Goal: Task Accomplishment & Management: Manage account settings

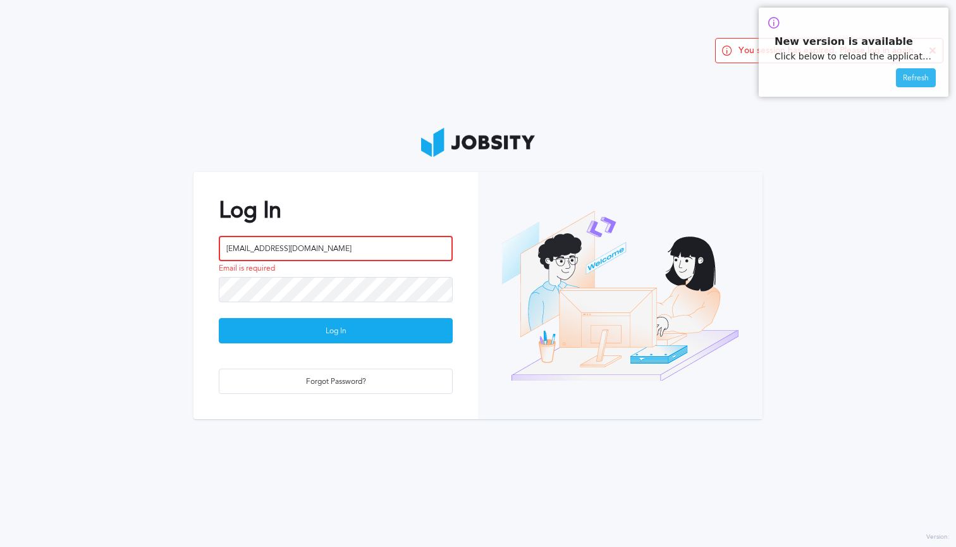
type input "[EMAIL_ADDRESS][DOMAIN_NAME]"
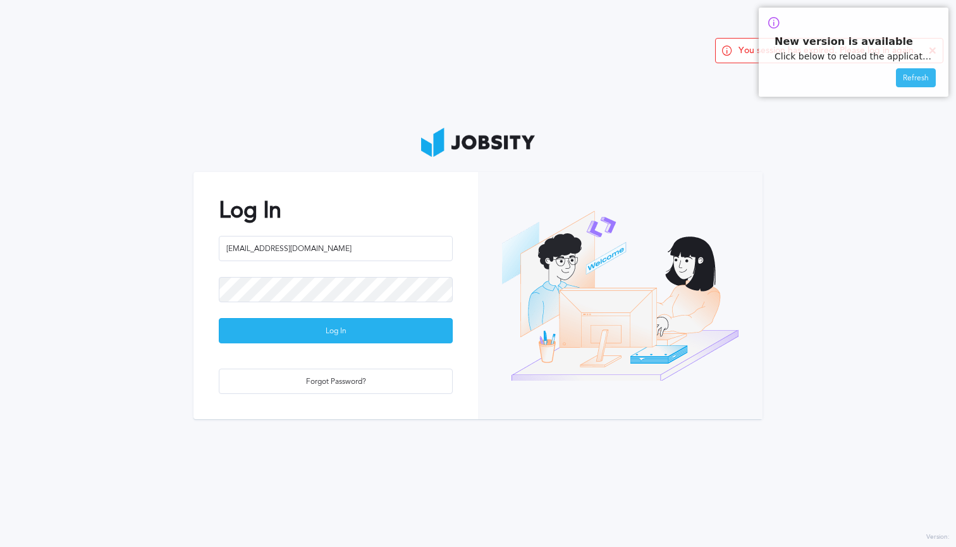
click at [368, 333] on div "Log In" at bounding box center [335, 331] width 233 height 25
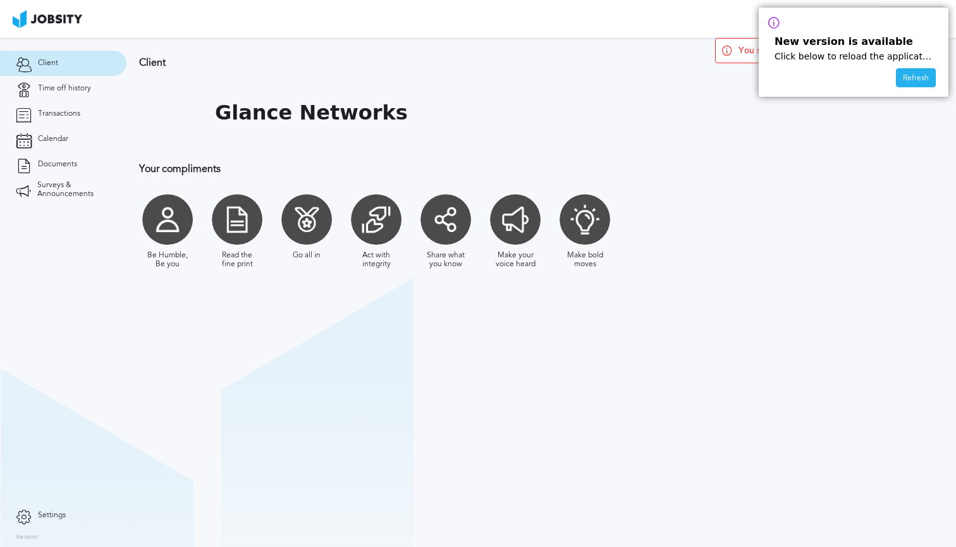
click at [915, 73] on div "Refresh" at bounding box center [916, 78] width 39 height 19
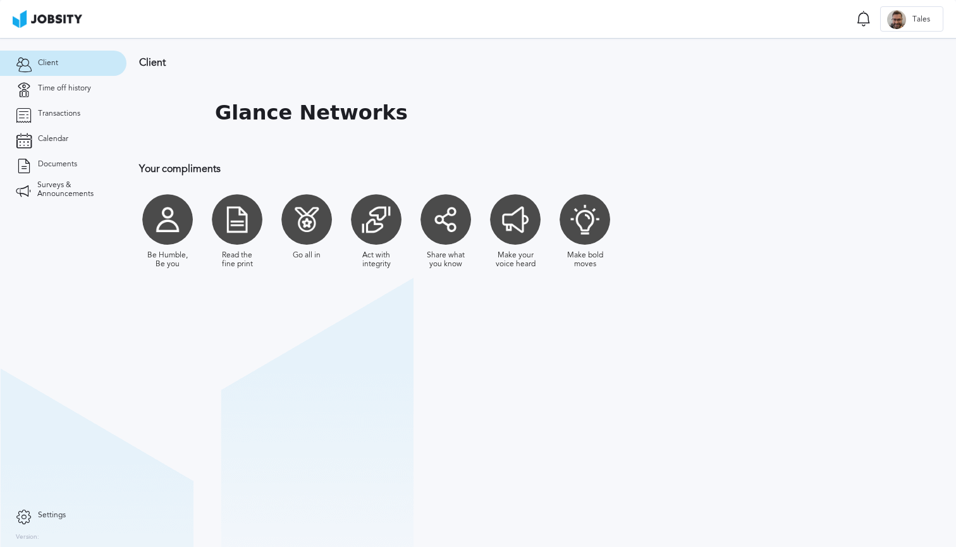
click at [235, 220] on div at bounding box center [237, 219] width 51 height 51
click at [80, 87] on span "Time off history" at bounding box center [64, 88] width 53 height 9
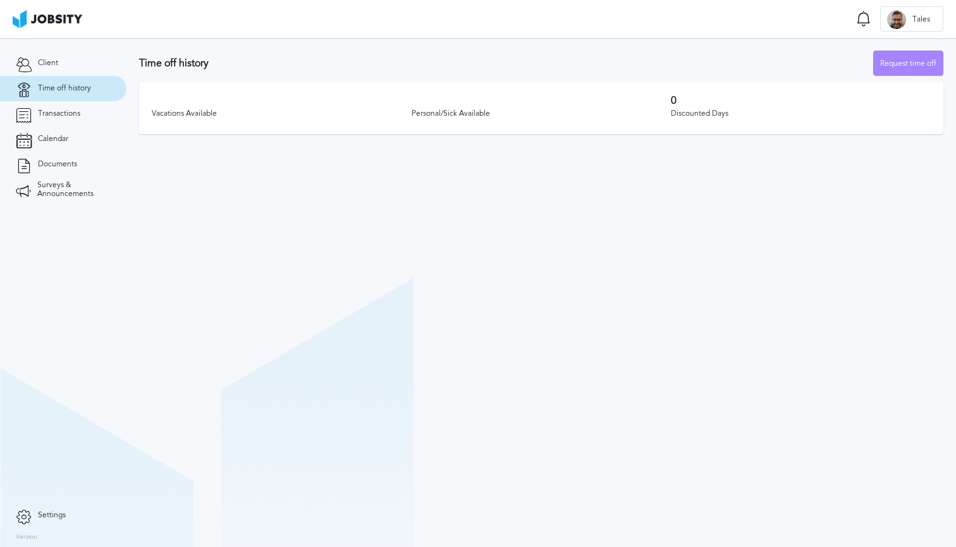
click at [910, 63] on div "Request time off" at bounding box center [908, 63] width 69 height 25
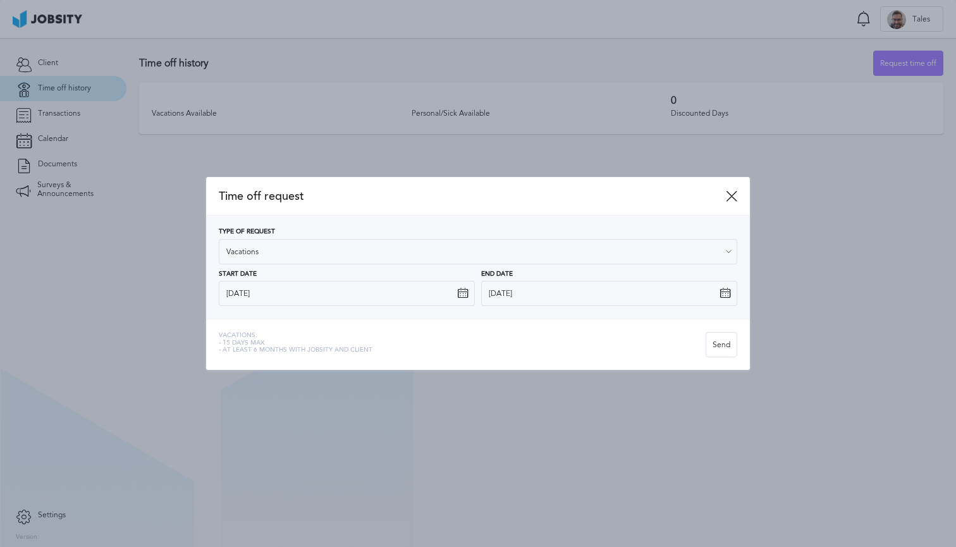
click at [525, 237] on div "Type of Request Vacations" at bounding box center [478, 246] width 519 height 36
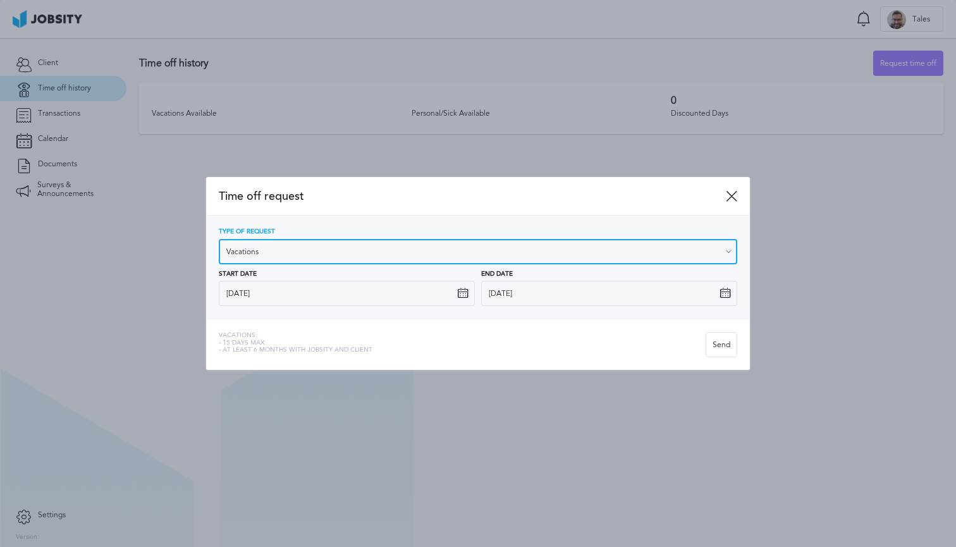
click at [513, 253] on input "Vacations" at bounding box center [478, 251] width 519 height 25
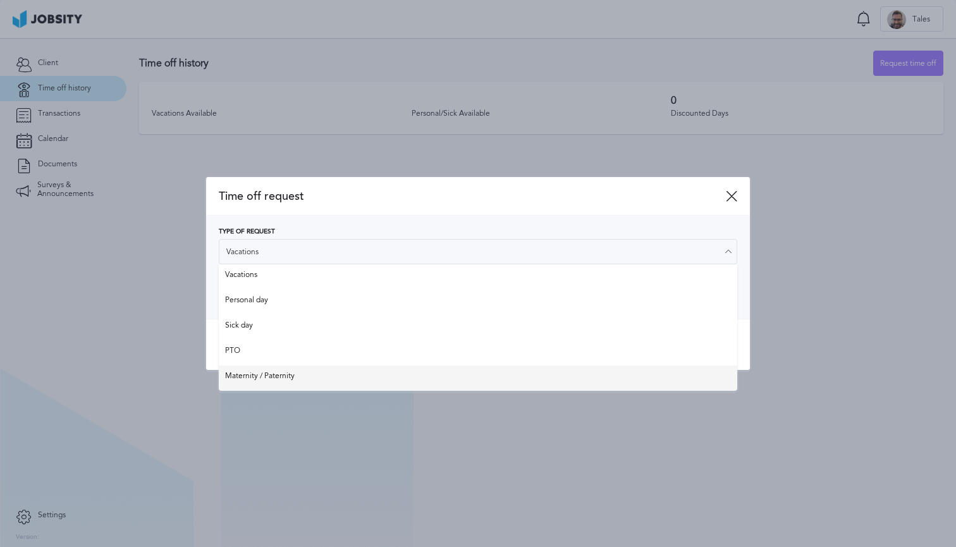
type input "Maternity / Paternity"
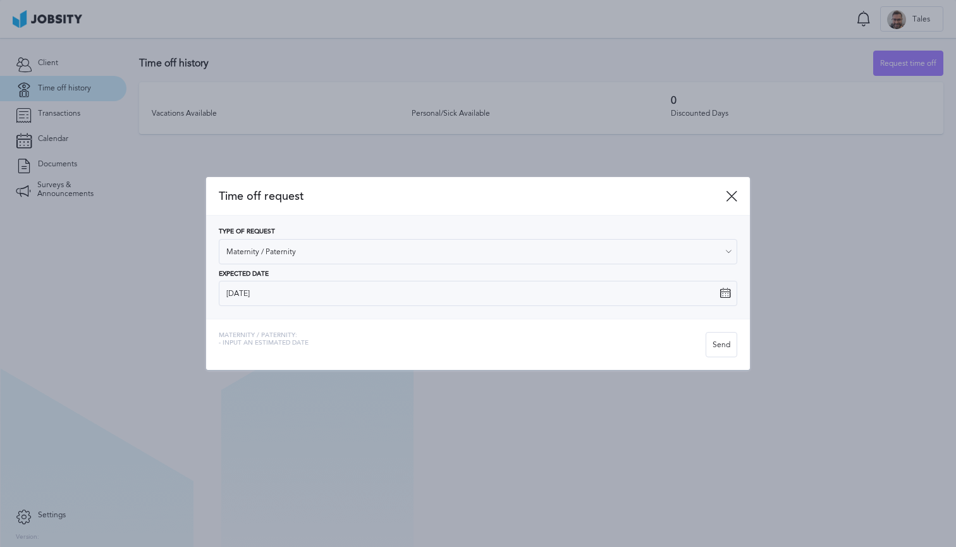
click at [292, 370] on div "Time off request Type of Request Maternity / Paternity Vacations Personal day S…" at bounding box center [478, 273] width 956 height 547
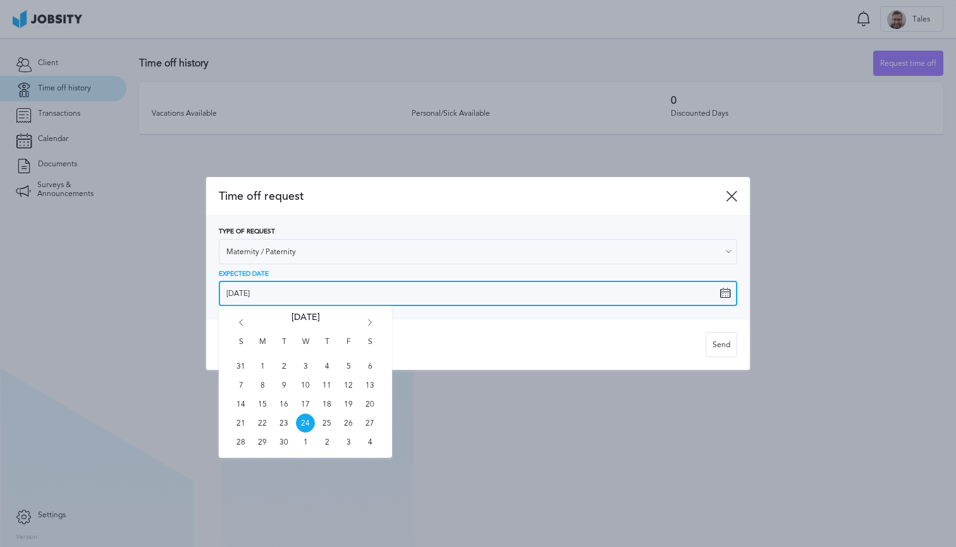
click at [362, 295] on input "[DATE]" at bounding box center [478, 293] width 519 height 25
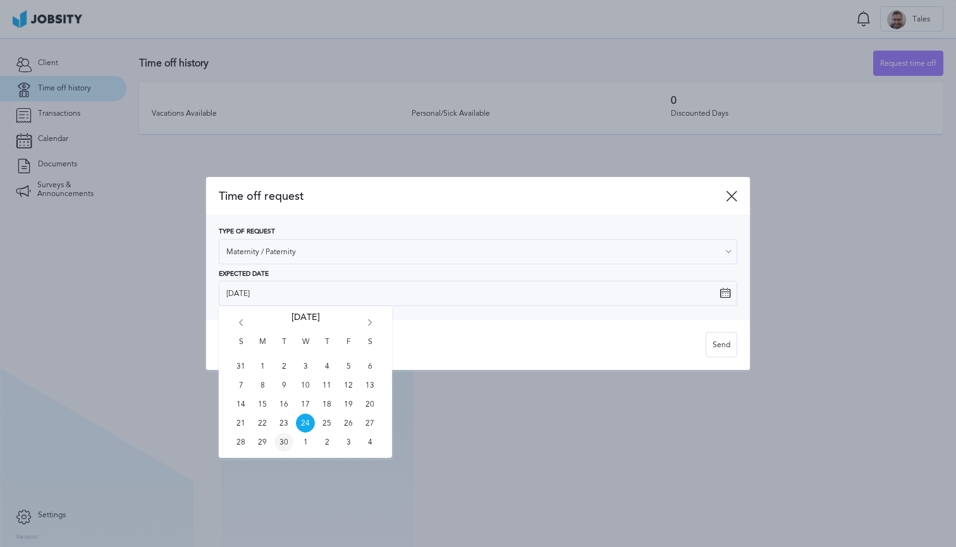
click at [283, 445] on span "30" at bounding box center [284, 442] width 19 height 19
type input "[DATE]"
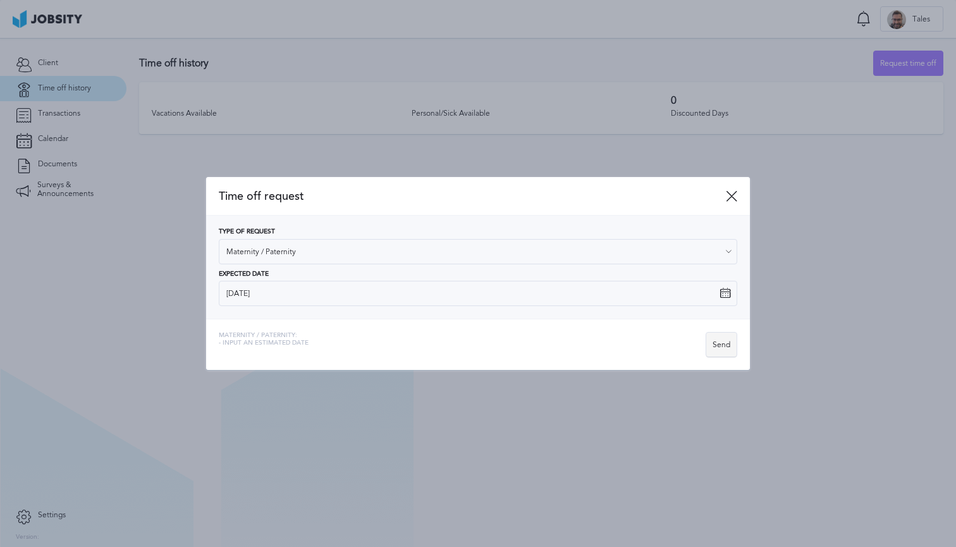
click at [720, 347] on div "Send" at bounding box center [722, 345] width 30 height 25
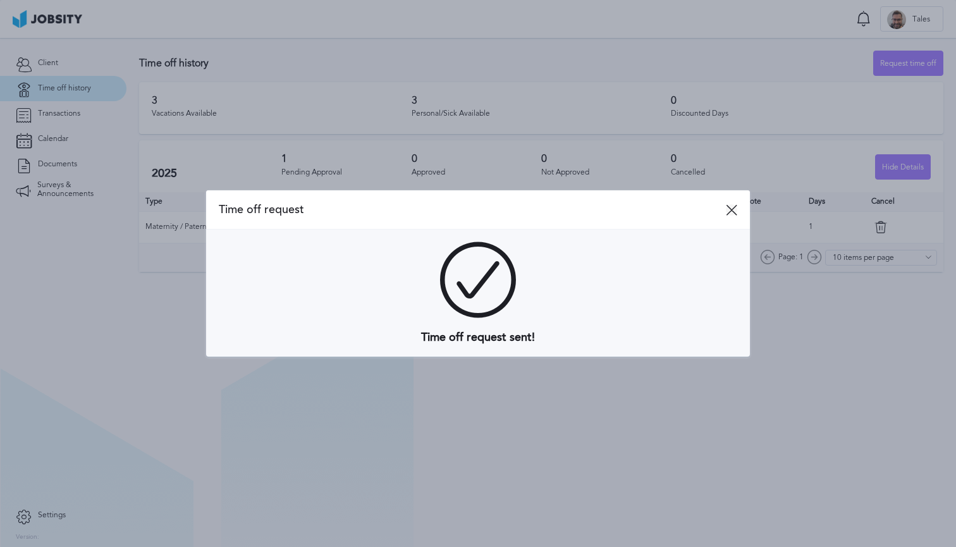
click at [734, 213] on icon at bounding box center [731, 209] width 11 height 11
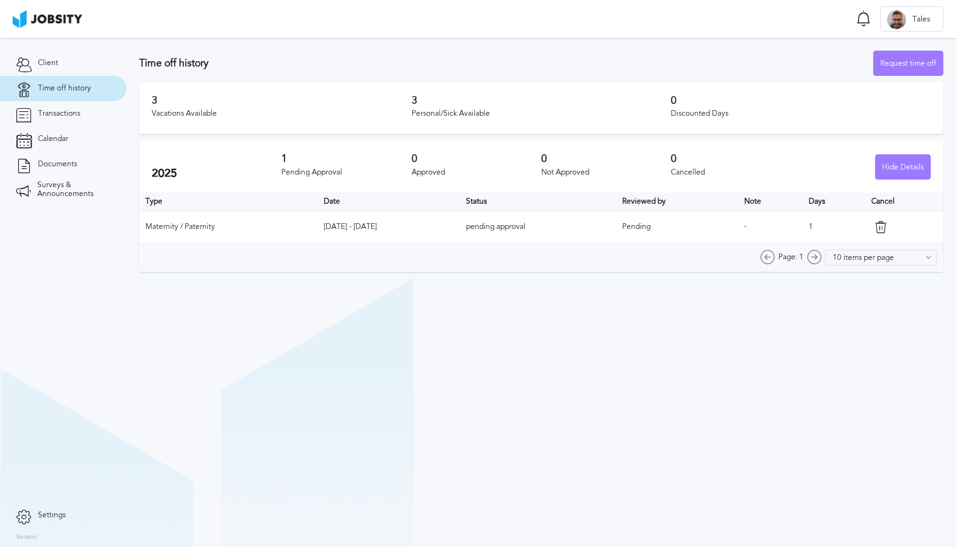
click at [886, 224] on icon at bounding box center [881, 227] width 13 height 13
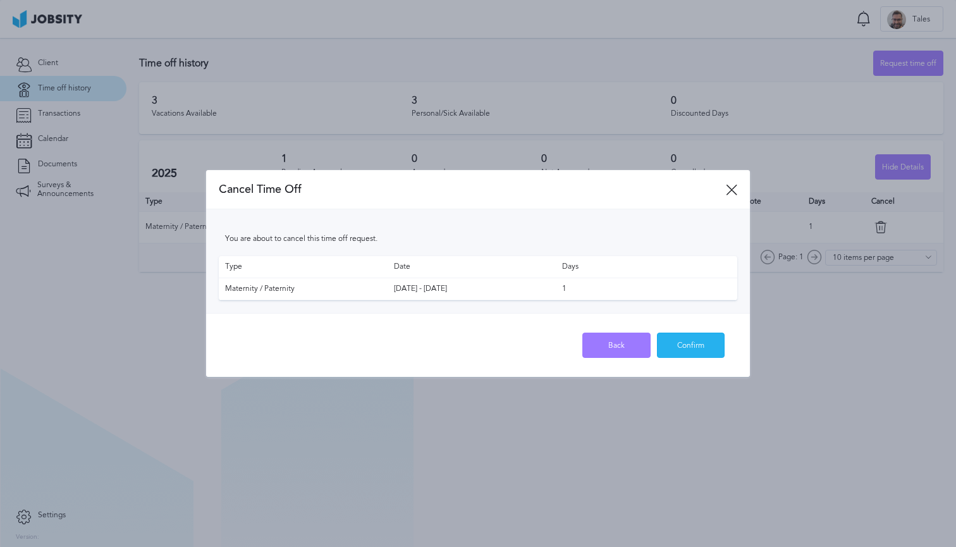
click at [695, 345] on div "Confirm" at bounding box center [691, 345] width 67 height 25
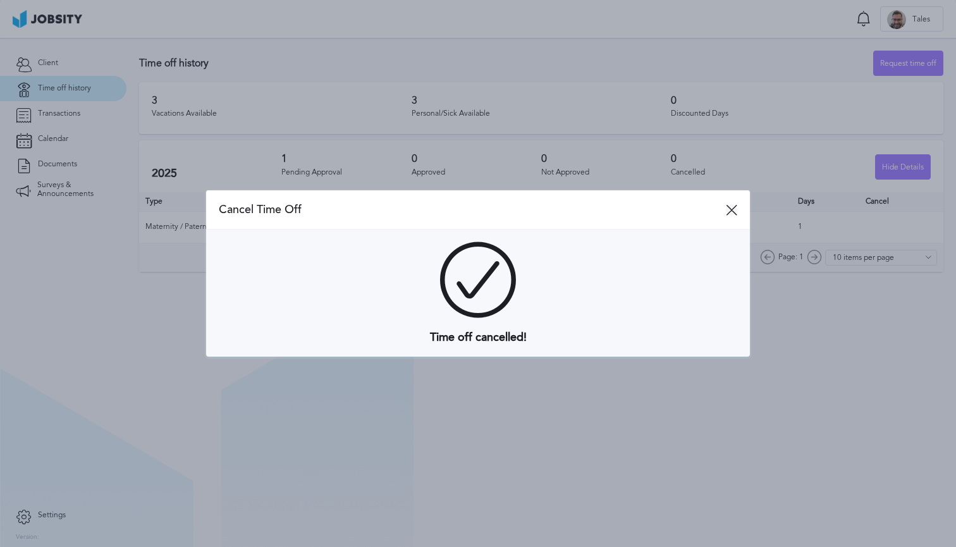
click at [729, 209] on icon at bounding box center [731, 209] width 11 height 11
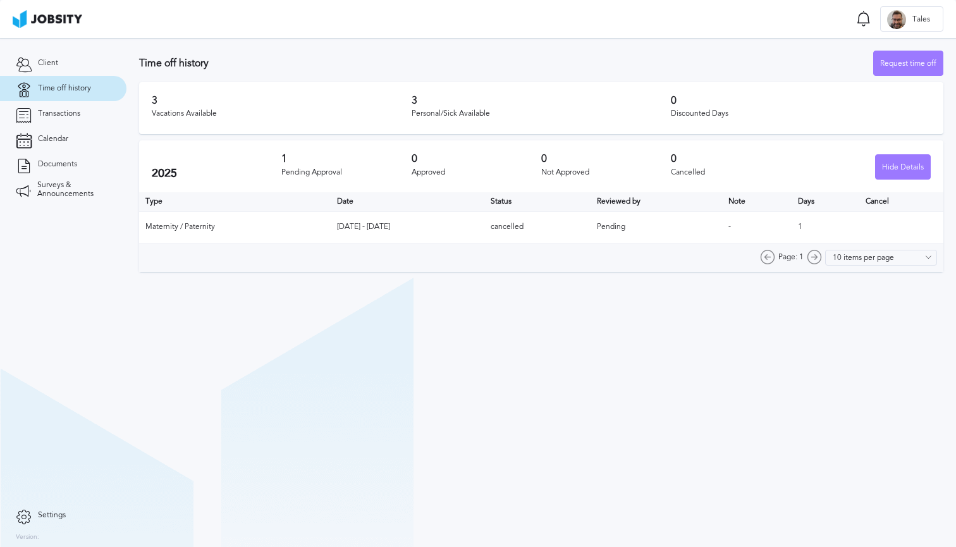
click at [476, 252] on div "Page: 1 10 items per page 5 items per page 10 items per page 15 items per page …" at bounding box center [541, 258] width 805 height 28
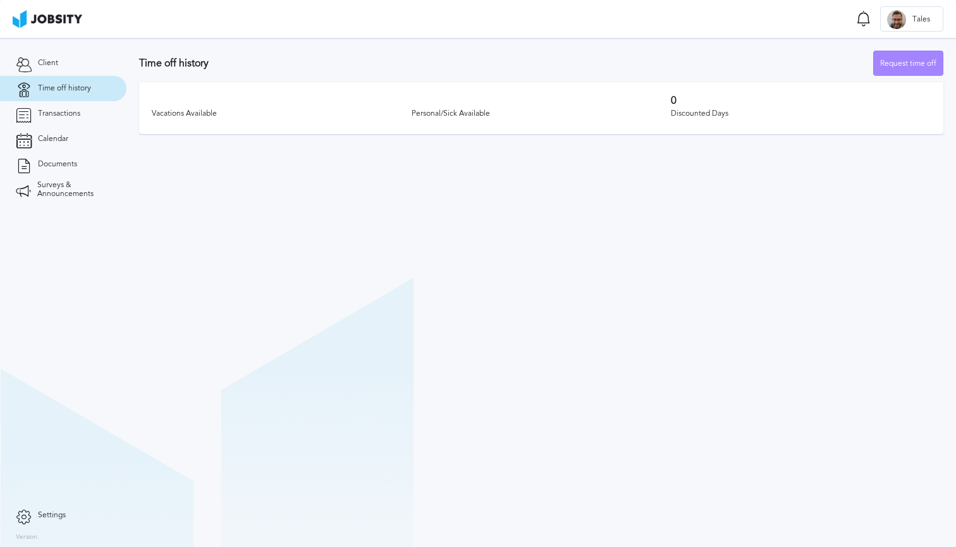
click at [911, 61] on div "Request time off" at bounding box center [908, 63] width 69 height 25
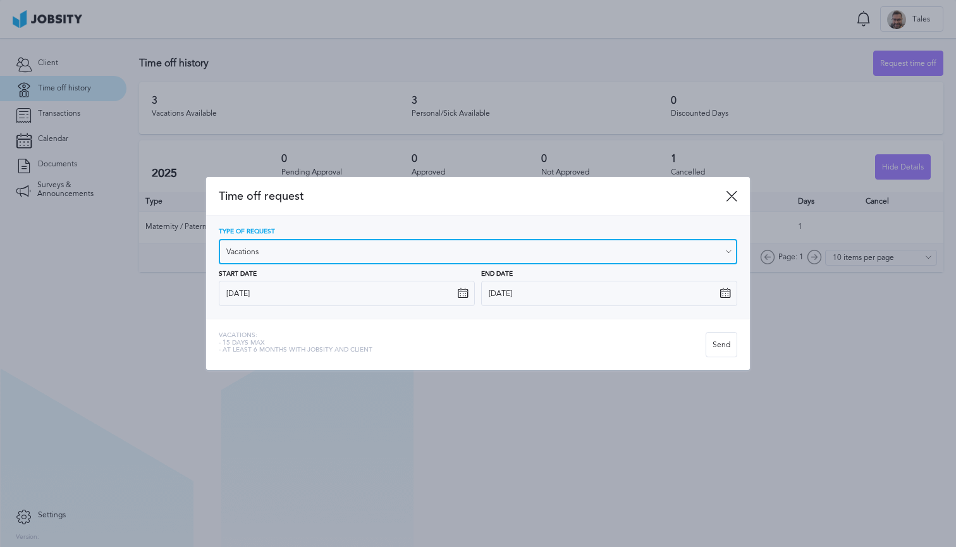
click at [406, 261] on input "Vacations" at bounding box center [478, 251] width 519 height 25
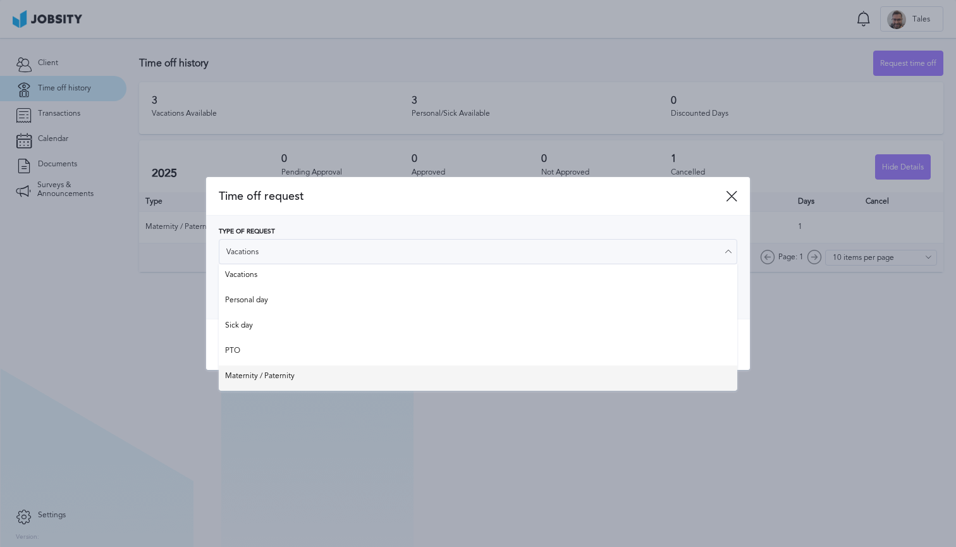
type input "Maternity / Paternity"
click at [307, 373] on div "Time off request Type of Request Maternity / Paternity Vacations Personal day S…" at bounding box center [478, 273] width 956 height 547
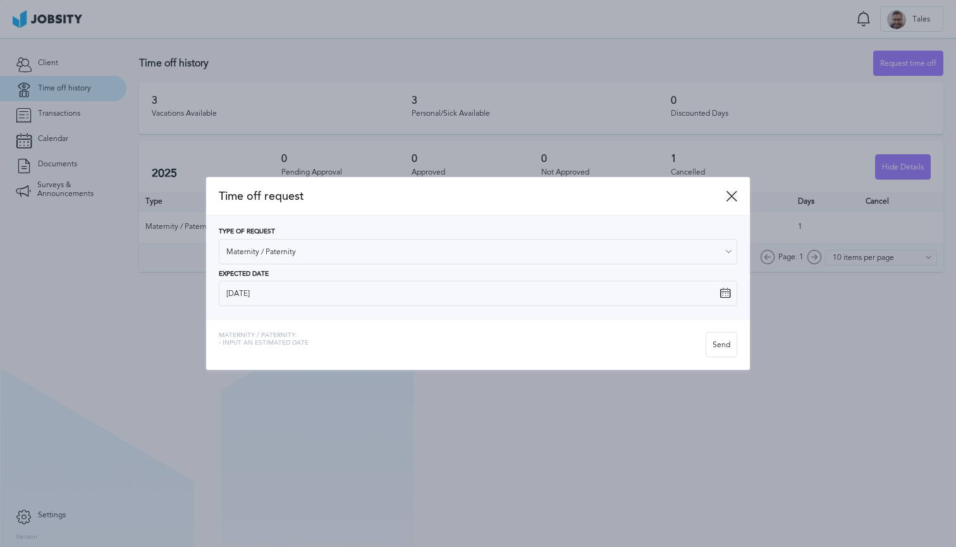
click at [732, 195] on icon at bounding box center [731, 195] width 11 height 11
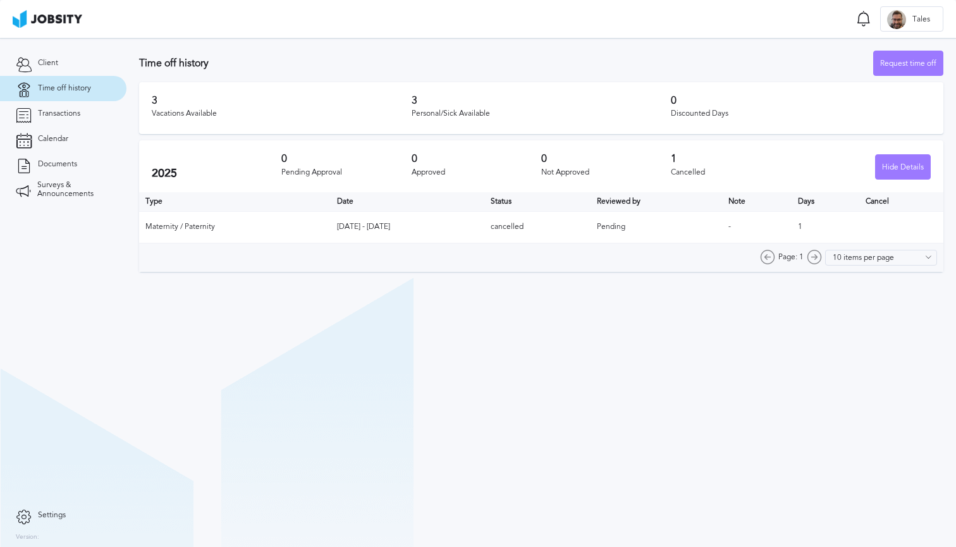
click at [345, 222] on td "[DATE] - [DATE]" at bounding box center [408, 227] width 154 height 32
click at [607, 228] on td "Pending" at bounding box center [657, 227] width 132 height 32
click at [641, 228] on td "Pending" at bounding box center [657, 227] width 132 height 32
click at [899, 65] on div "Request time off" at bounding box center [908, 63] width 69 height 25
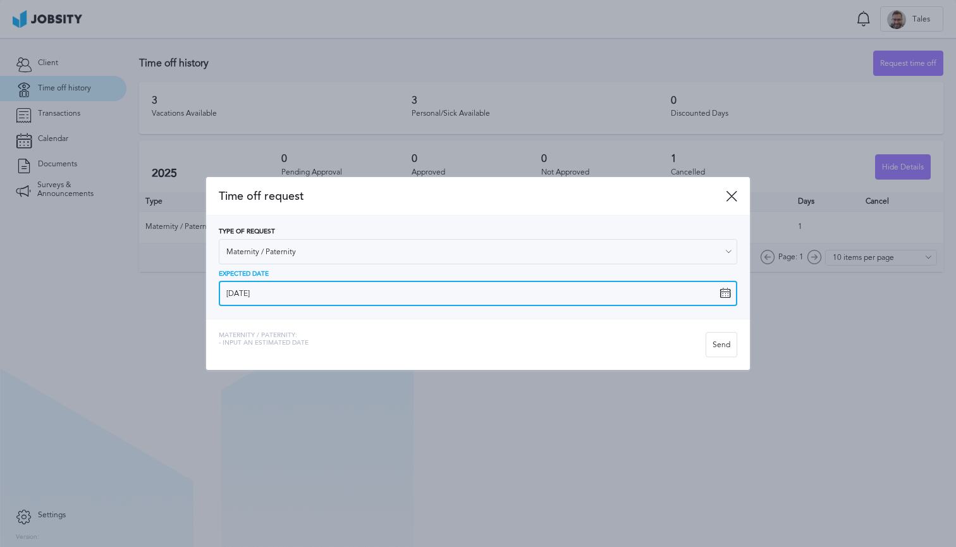
click at [403, 301] on input "[DATE]" at bounding box center [478, 293] width 519 height 25
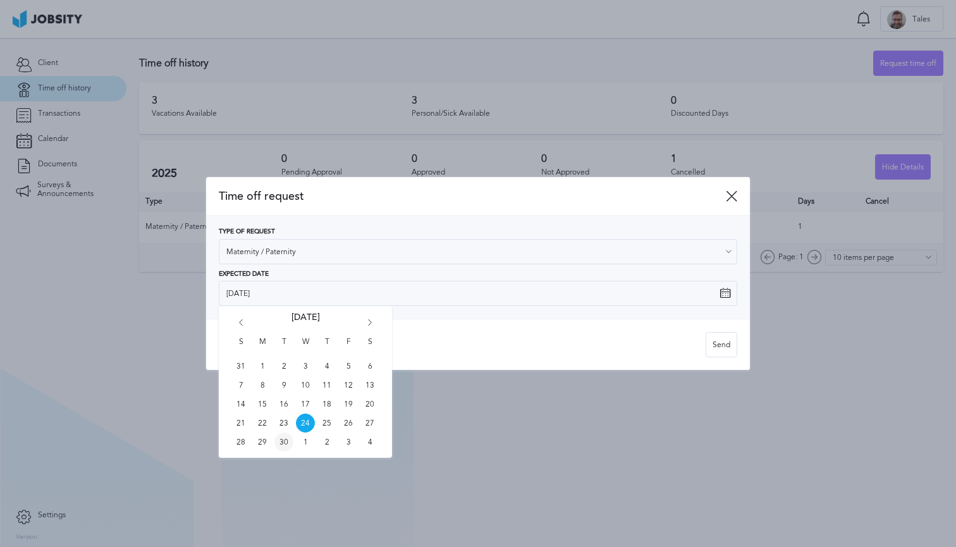
click at [283, 440] on span "30" at bounding box center [284, 442] width 19 height 19
type input "[DATE]"
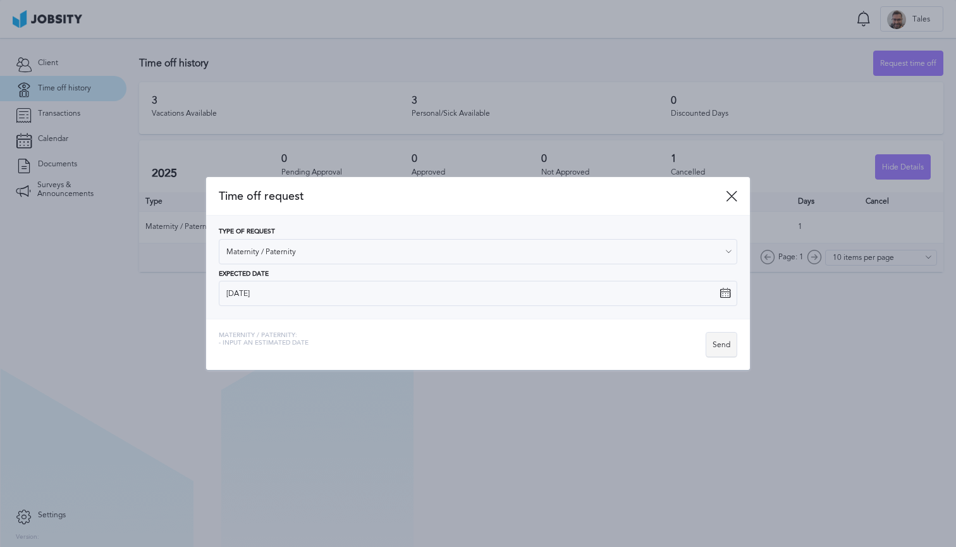
click at [720, 349] on div "Send" at bounding box center [722, 345] width 30 height 25
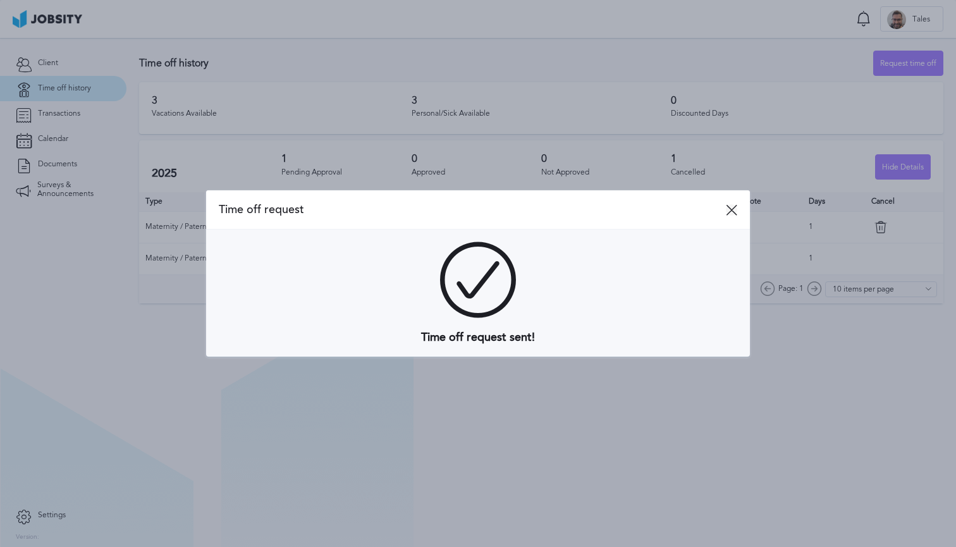
click at [732, 212] on icon at bounding box center [731, 209] width 11 height 11
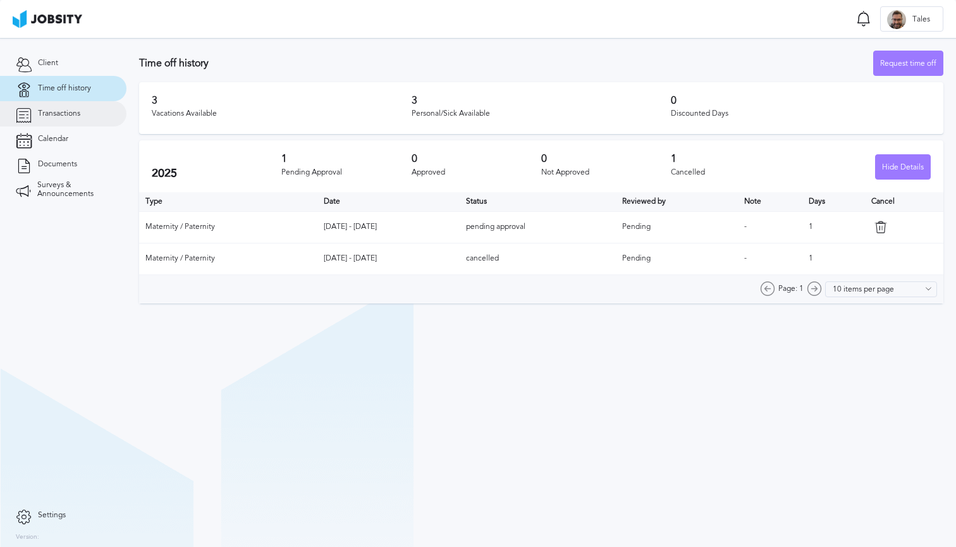
click at [54, 118] on link "Transactions" at bounding box center [63, 113] width 127 height 25
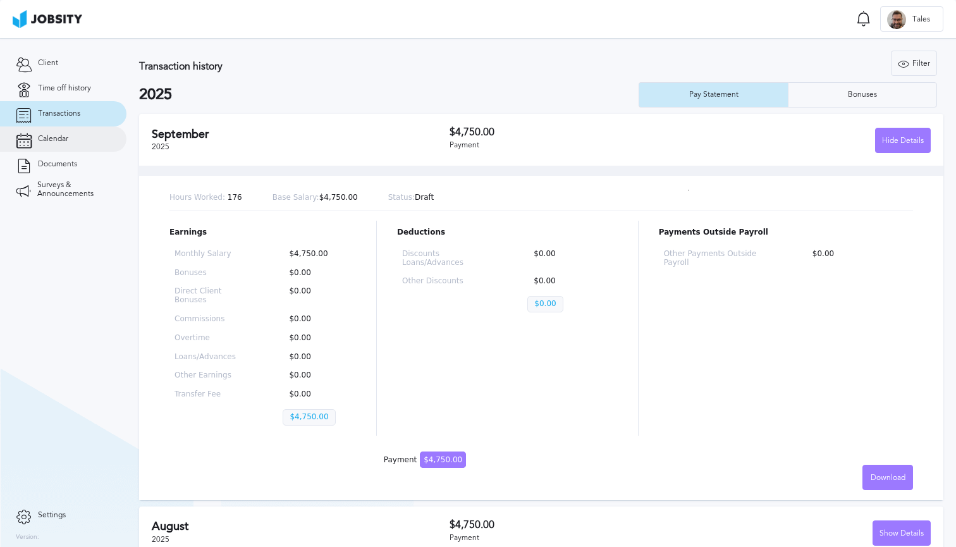
click at [67, 137] on span "Calendar" at bounding box center [53, 139] width 30 height 9
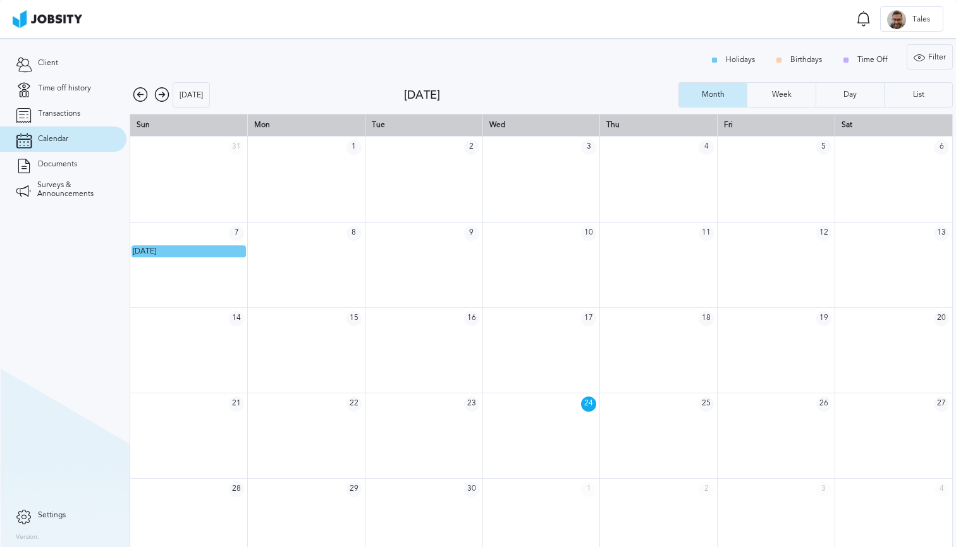
click at [142, 94] on icon at bounding box center [140, 94] width 15 height 15
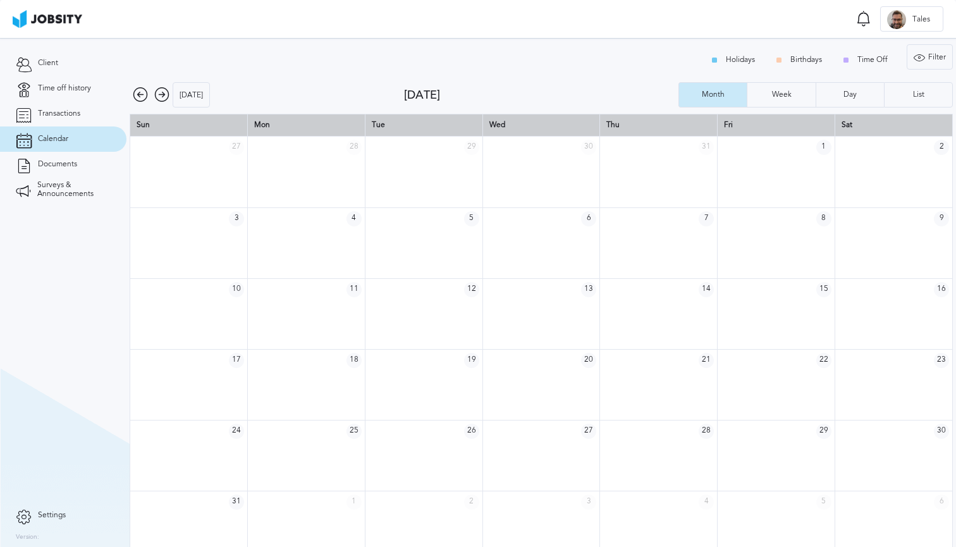
click at [168, 94] on icon at bounding box center [161, 94] width 15 height 15
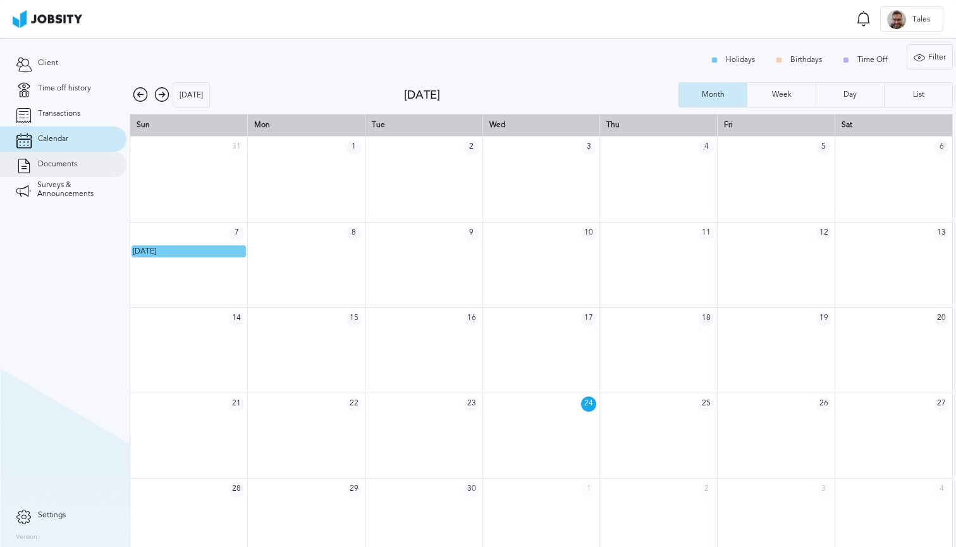
click at [69, 170] on link "Documents" at bounding box center [63, 164] width 127 height 25
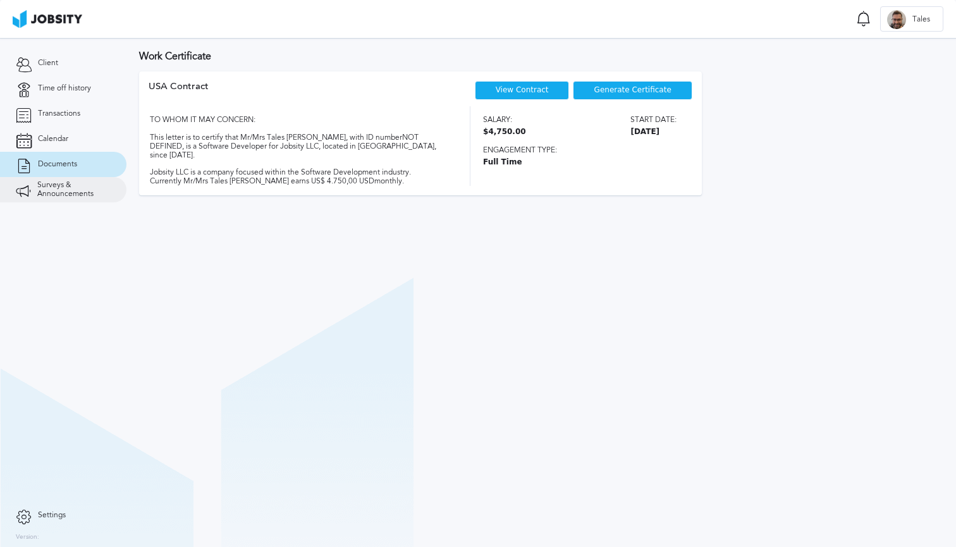
click at [55, 189] on span "Surveys & Announcements" at bounding box center [73, 190] width 73 height 18
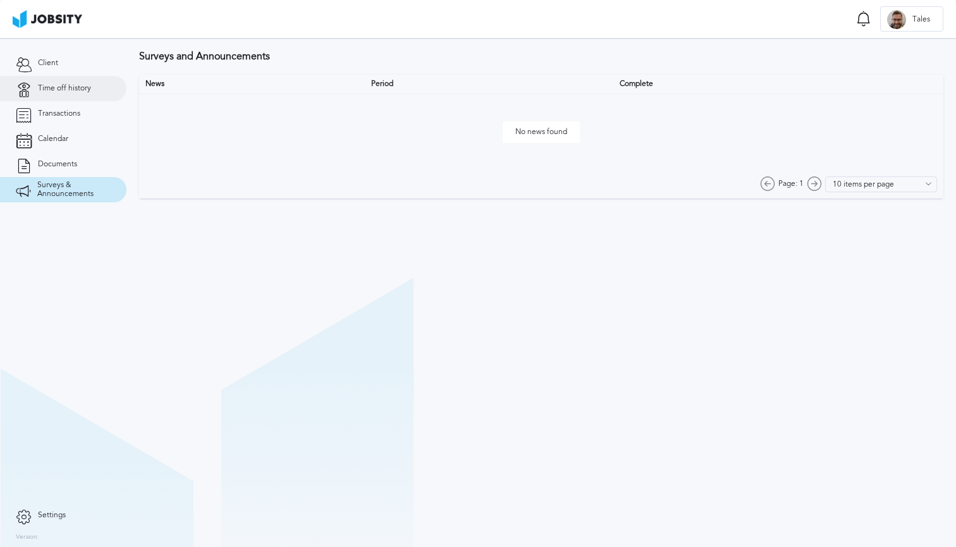
click at [57, 81] on link "Time off history" at bounding box center [63, 88] width 127 height 25
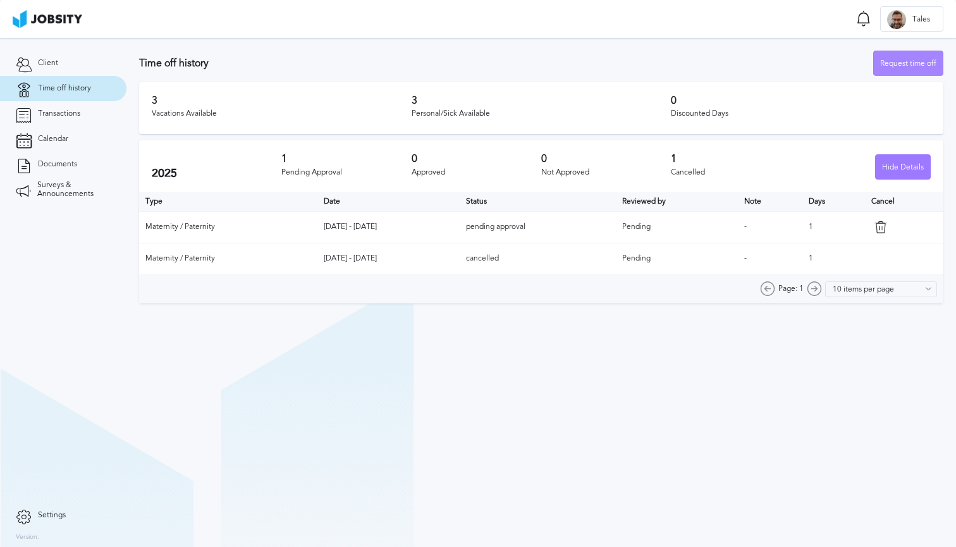
click at [891, 58] on div "Request time off" at bounding box center [908, 63] width 69 height 25
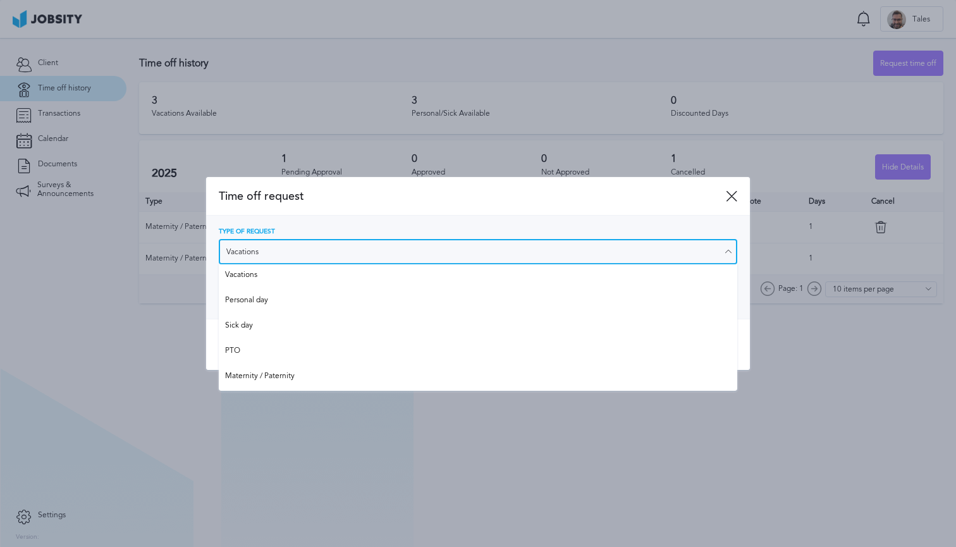
click at [478, 251] on input "Vacations" at bounding box center [478, 251] width 519 height 25
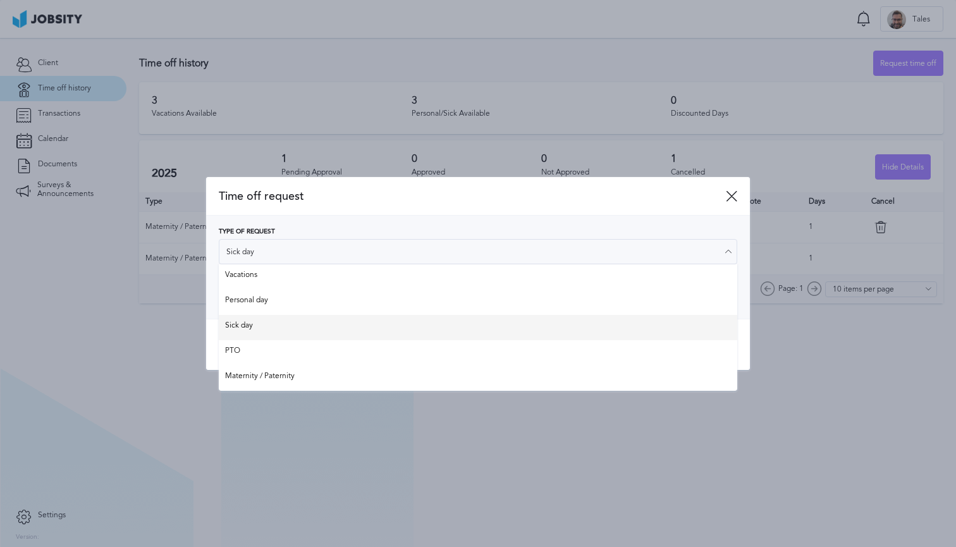
click at [342, 326] on div "Time off request Type of Request Sick day Vacations Personal day Sick day PTO M…" at bounding box center [478, 274] width 544 height 194
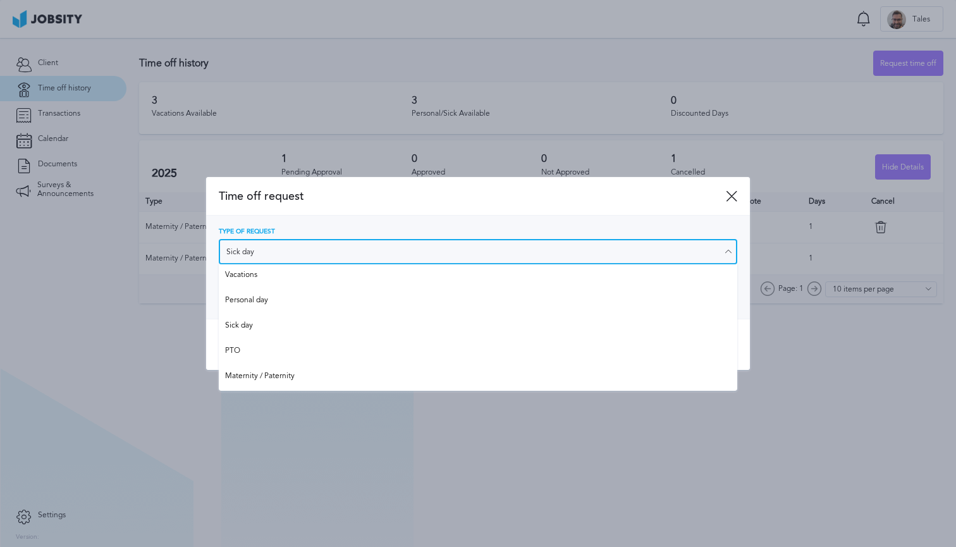
click at [414, 242] on input "Sick day" at bounding box center [478, 251] width 519 height 25
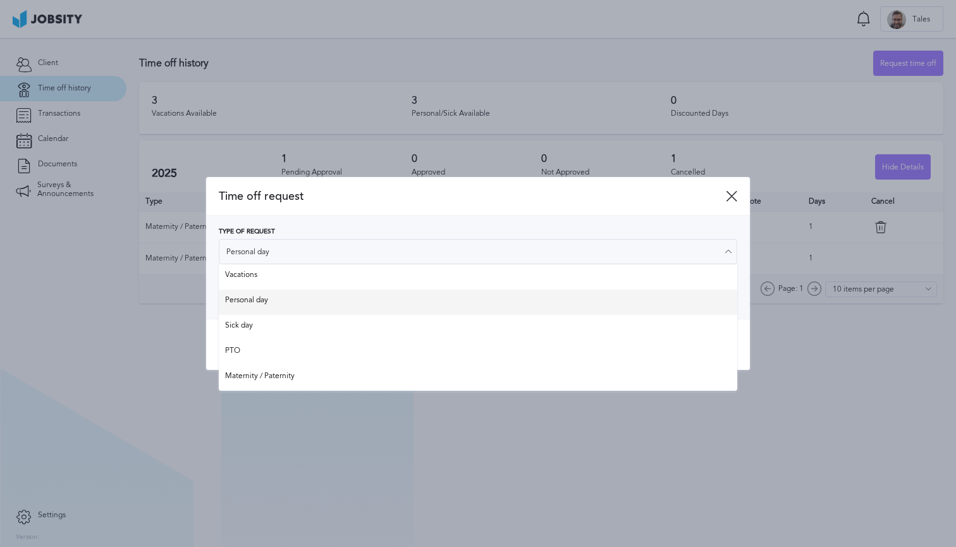
click at [266, 297] on div "Type of Request Personal day Vacations Personal day Sick day PTO Maternity / Pa…" at bounding box center [478, 267] width 519 height 78
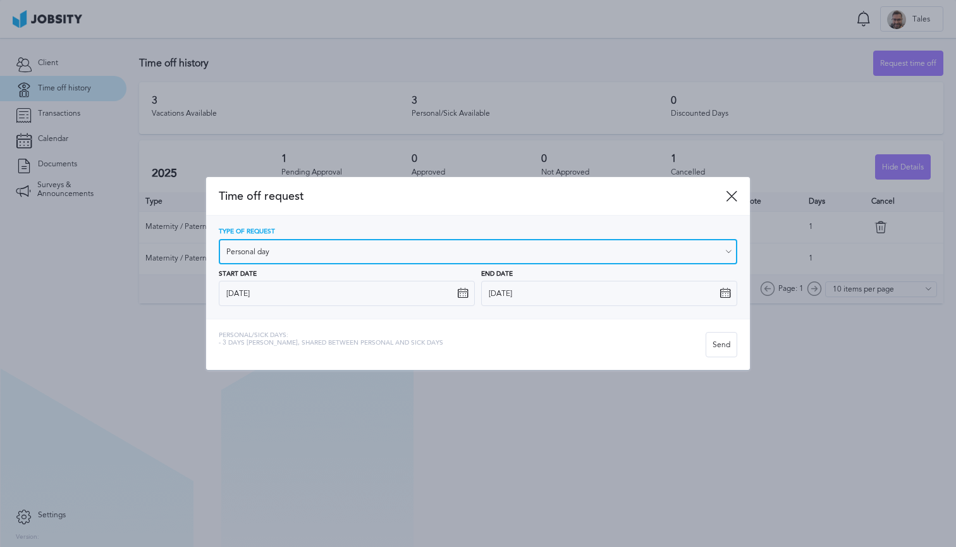
click at [317, 250] on input "Personal day" at bounding box center [478, 251] width 519 height 25
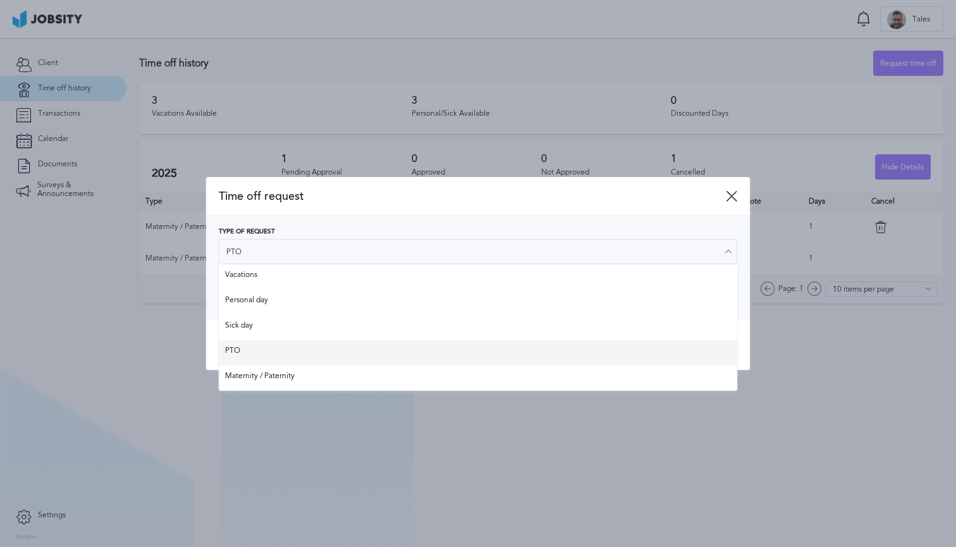
click at [259, 350] on div "Time off request Type of Request PTO Vacations Personal day Sick day PTO Matern…" at bounding box center [478, 274] width 544 height 194
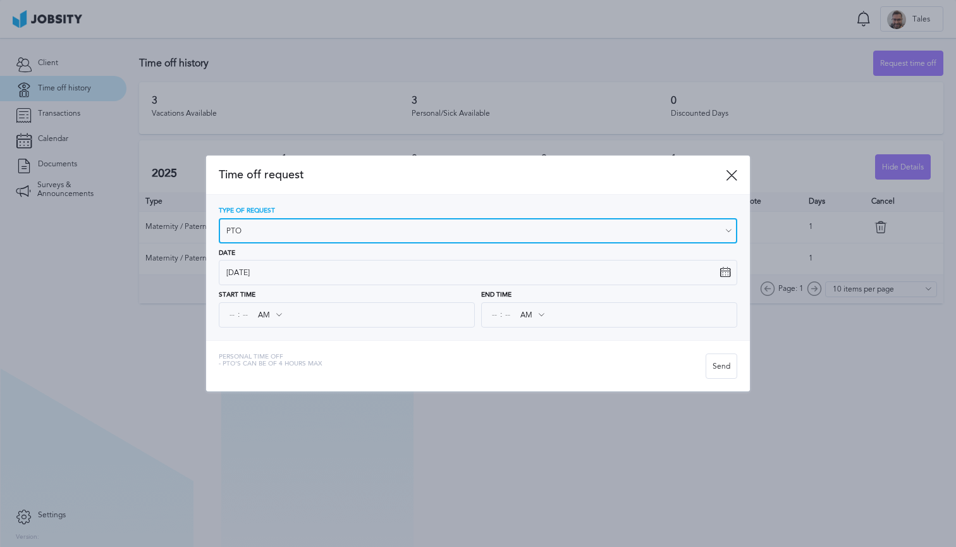
click at [319, 226] on input "PTO" at bounding box center [478, 230] width 519 height 25
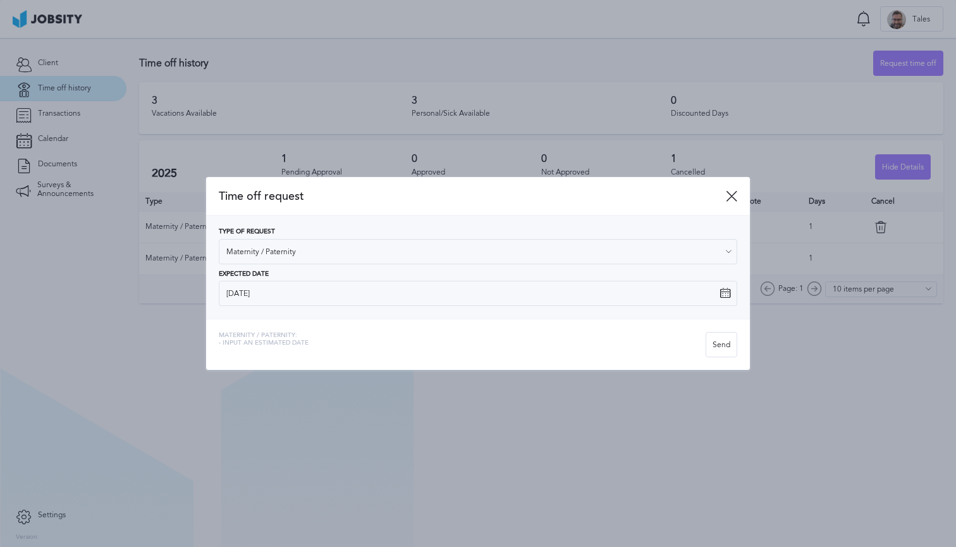
click at [263, 366] on div "Time off request Type of Request Maternity / Paternity Vacations Personal day S…" at bounding box center [478, 274] width 544 height 194
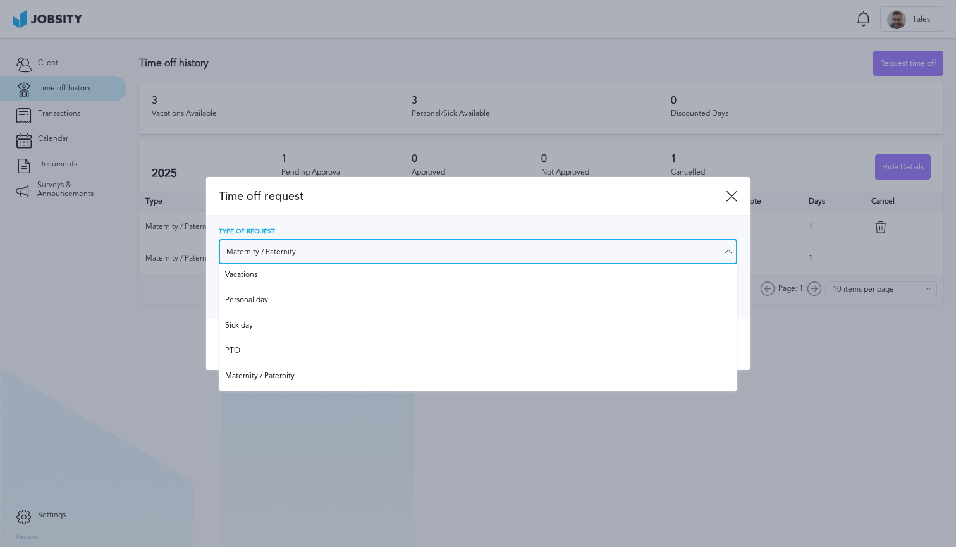
click at [297, 252] on input "Maternity / Paternity" at bounding box center [478, 251] width 519 height 25
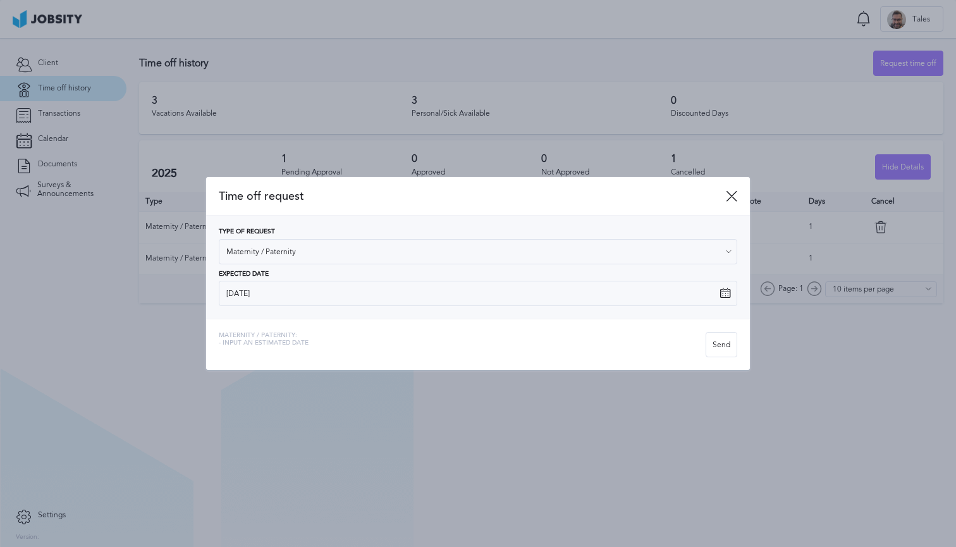
click at [276, 378] on div "Time off request Type of Request Maternity / Paternity Vacations Personal day S…" at bounding box center [478, 273] width 956 height 547
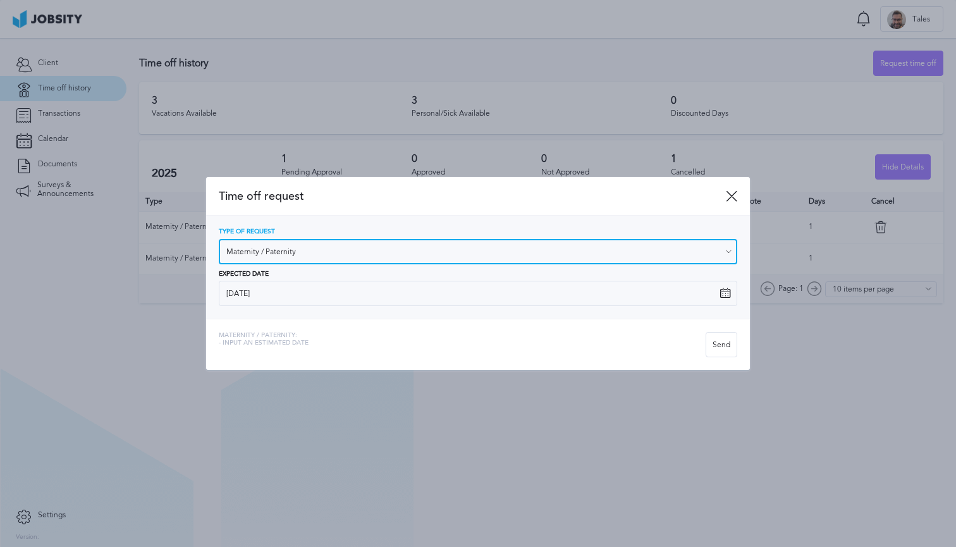
click at [309, 262] on input "Maternity / Paternity" at bounding box center [478, 251] width 519 height 25
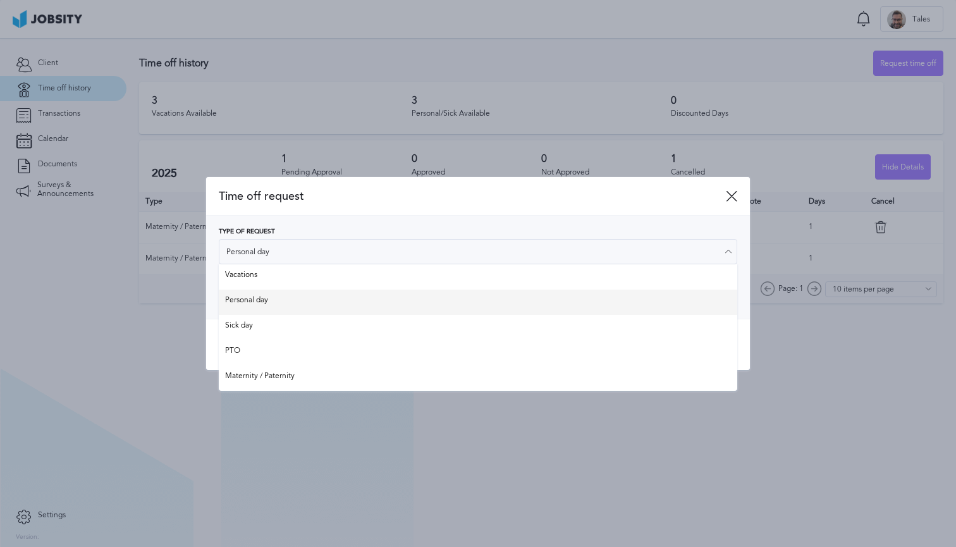
click at [271, 307] on div "Type of Request Personal day Vacations Personal day Sick day PTO Maternity / Pa…" at bounding box center [478, 267] width 544 height 103
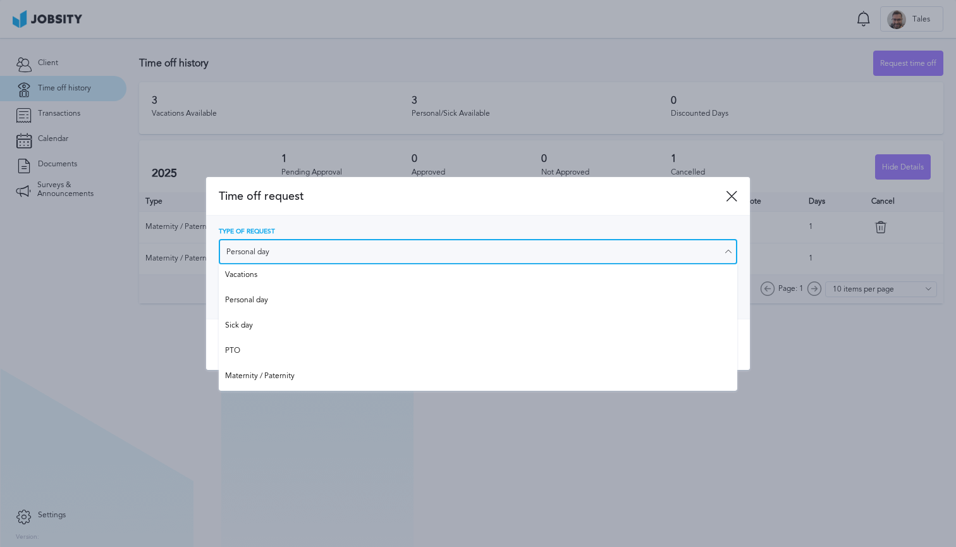
click at [336, 241] on input "Personal day" at bounding box center [478, 251] width 519 height 25
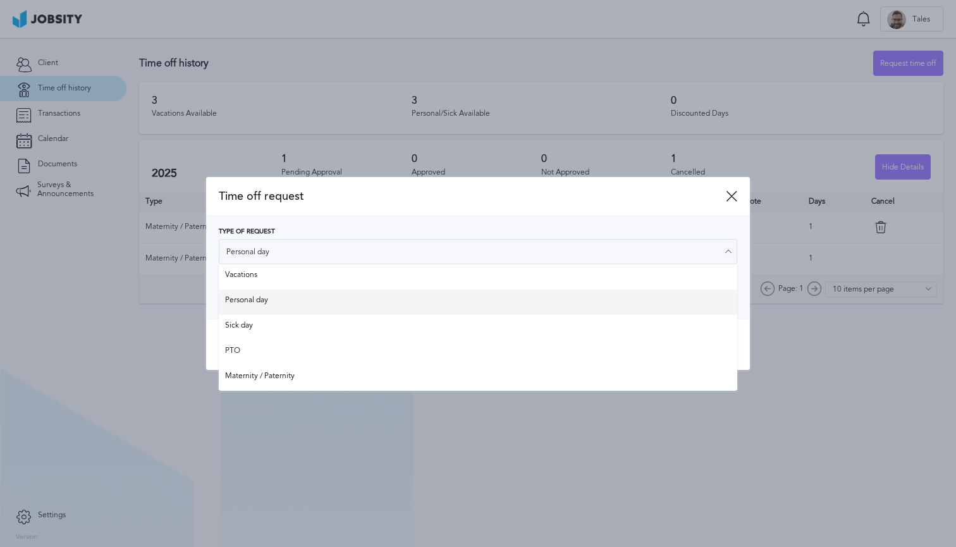
click at [278, 296] on div "Type of Request Personal day Vacations Personal day Sick day PTO Maternity / Pa…" at bounding box center [478, 267] width 519 height 78
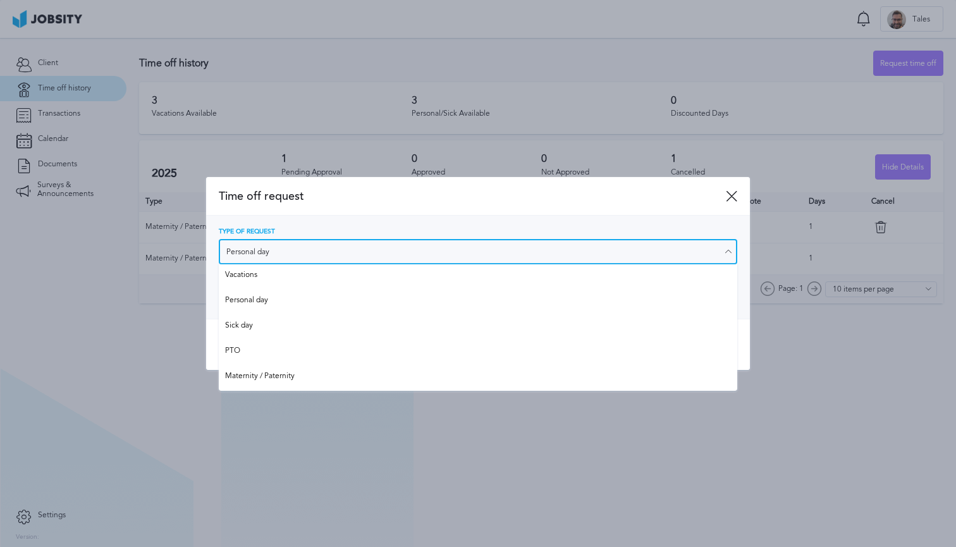
click at [325, 244] on input "Personal day" at bounding box center [478, 251] width 519 height 25
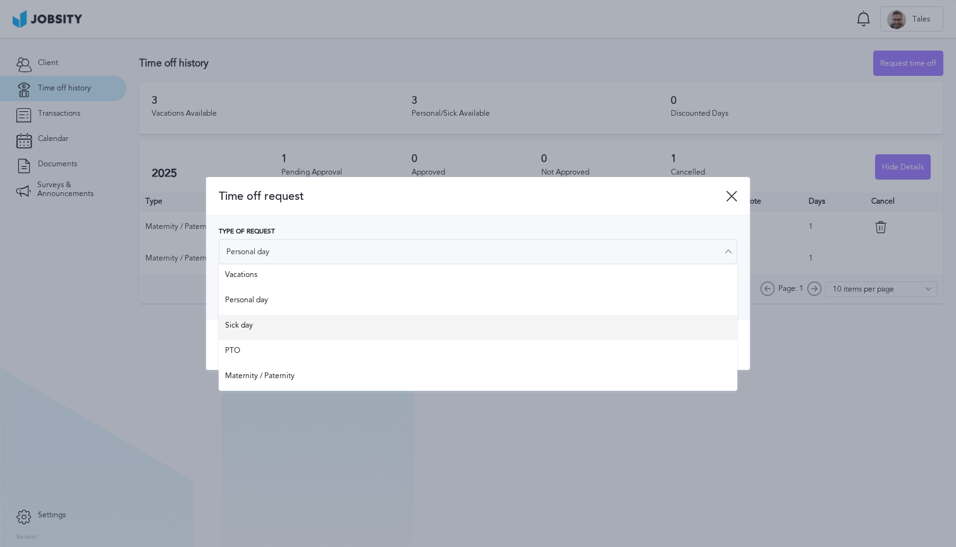
type input "Sick day"
click at [254, 331] on div "Time off request Type of Request Sick day Vacations Personal day Sick day PTO M…" at bounding box center [478, 274] width 544 height 194
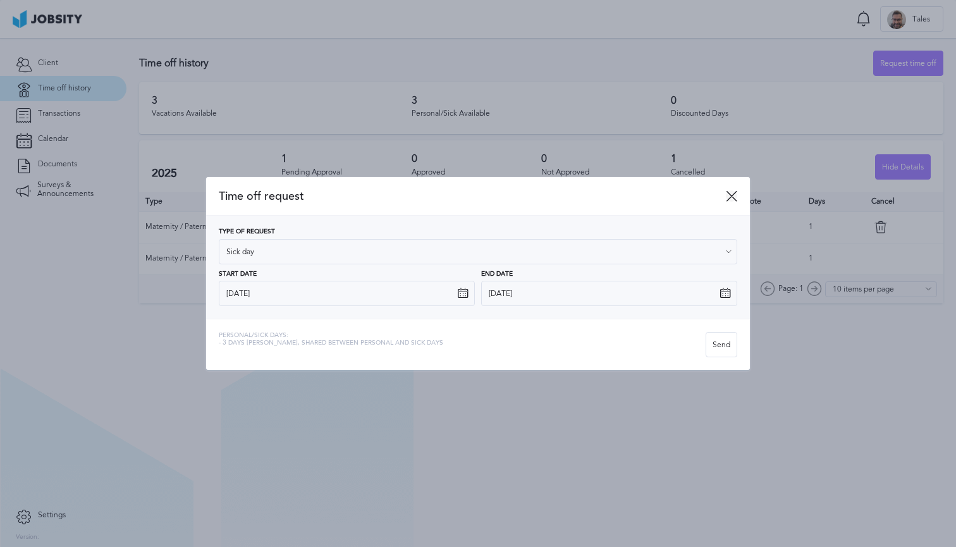
click at [734, 200] on icon at bounding box center [731, 195] width 11 height 11
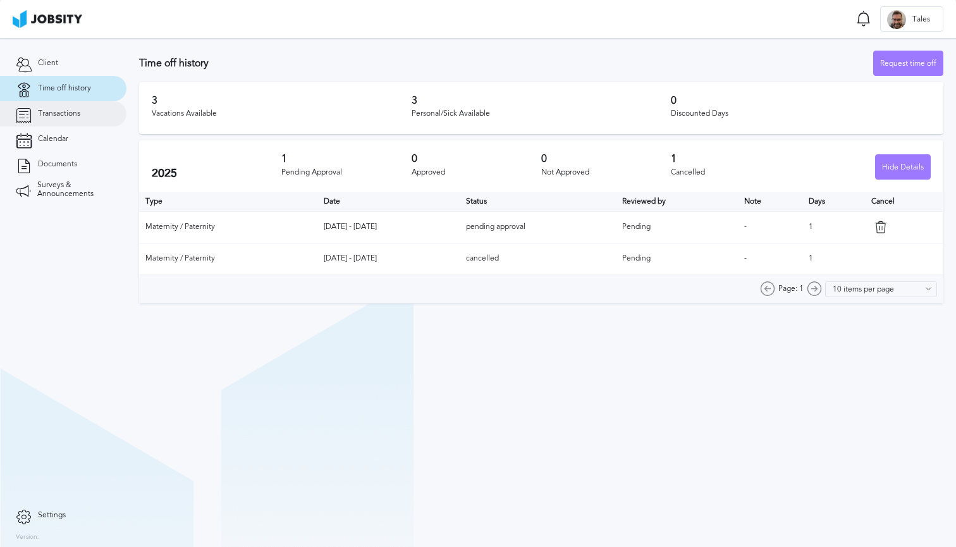
click at [61, 120] on link "Transactions" at bounding box center [63, 113] width 127 height 25
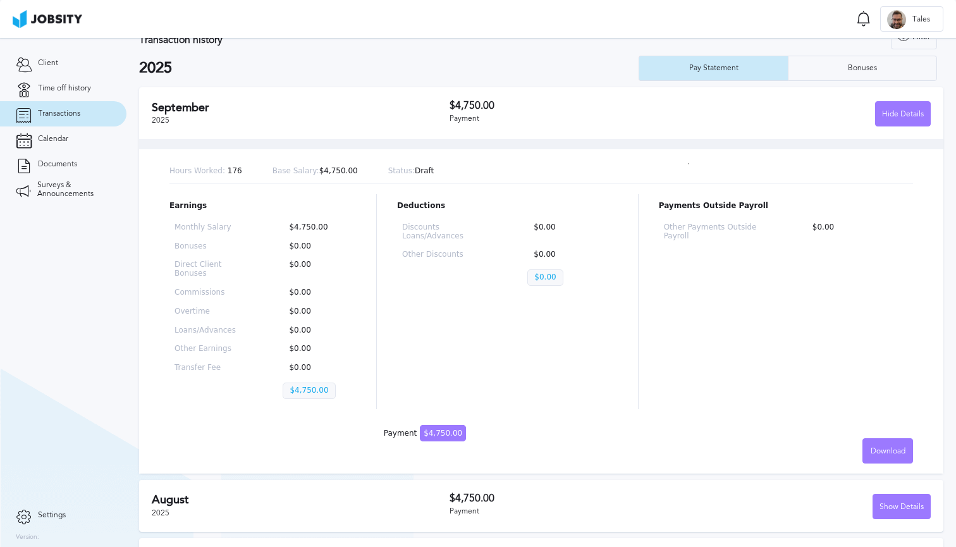
scroll to position [13, 0]
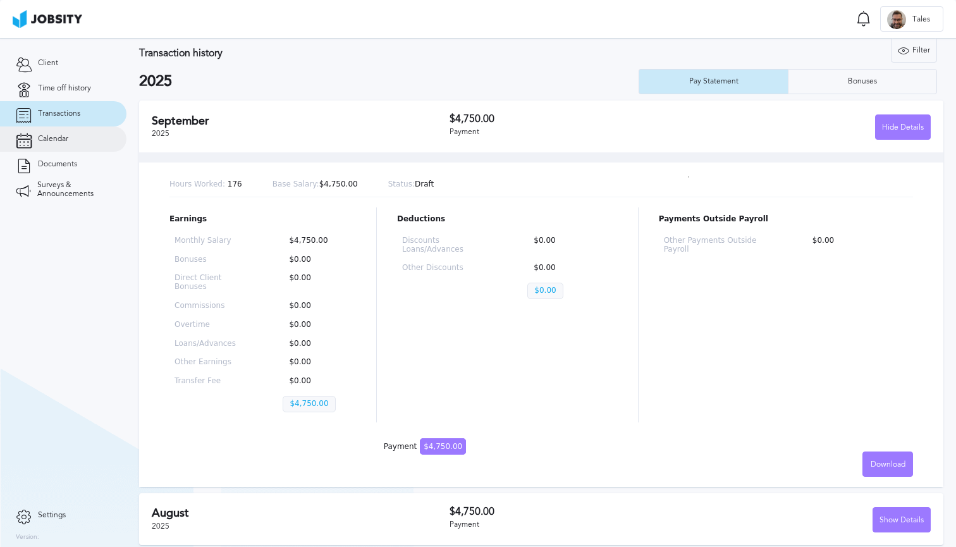
click at [75, 130] on link "Calendar" at bounding box center [63, 139] width 127 height 25
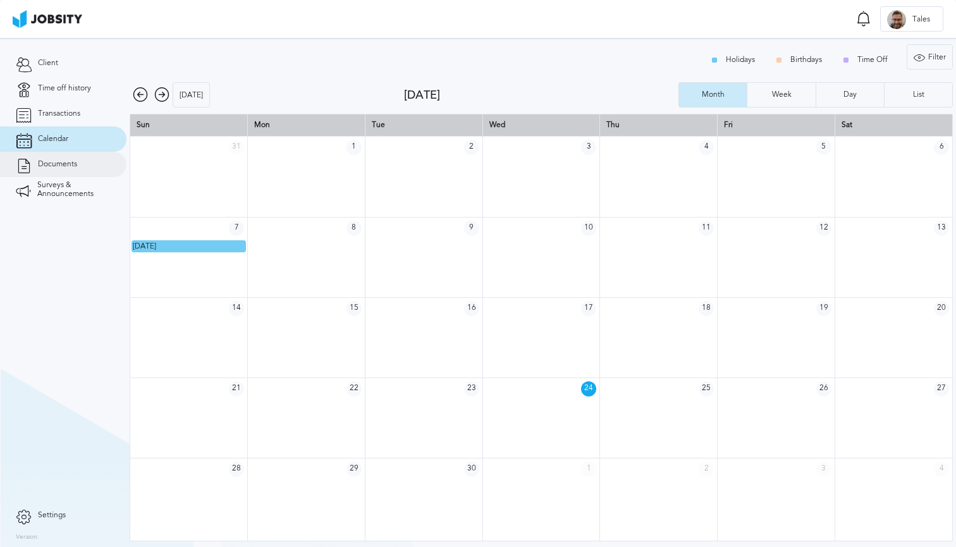
click at [63, 156] on link "Documents" at bounding box center [63, 164] width 127 height 25
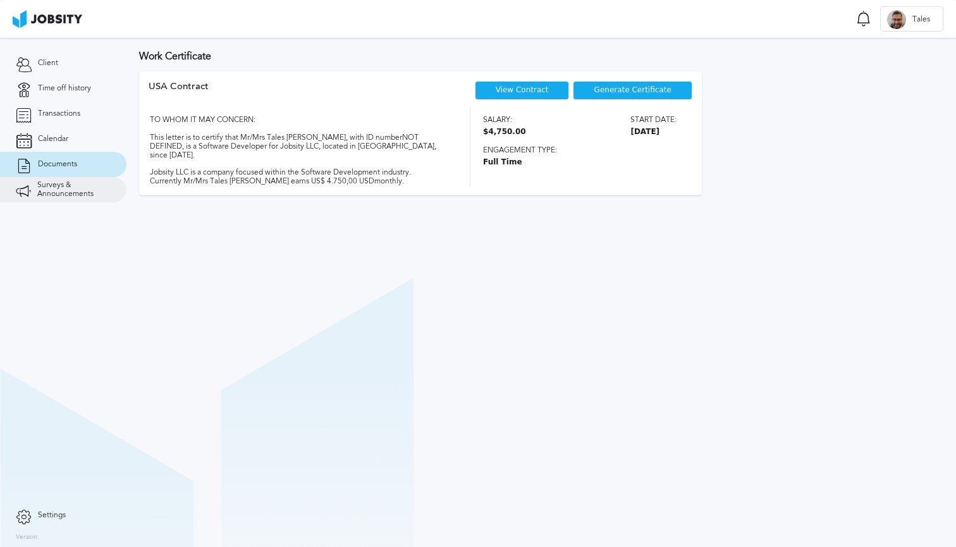
click at [58, 179] on link "Surveys & Announcements" at bounding box center [63, 189] width 127 height 25
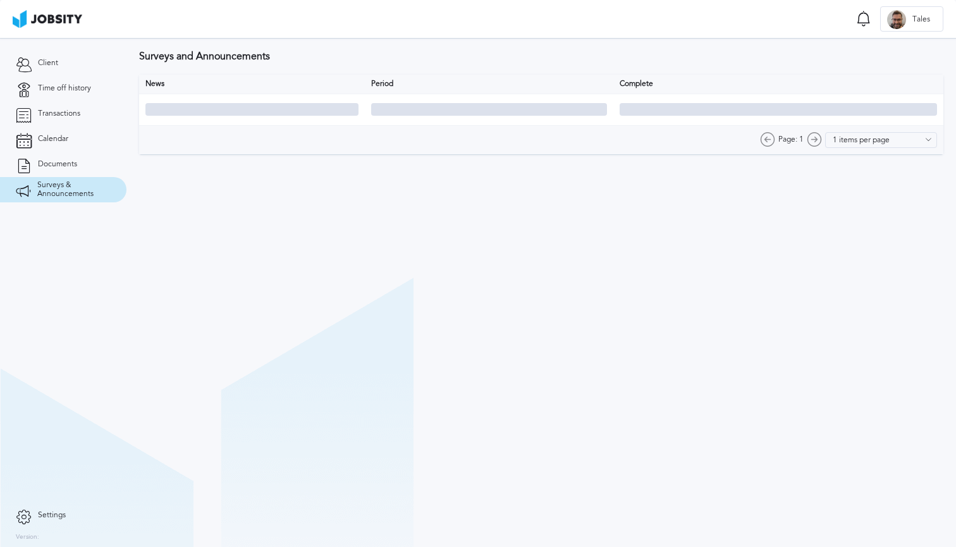
type input "10 items per page"
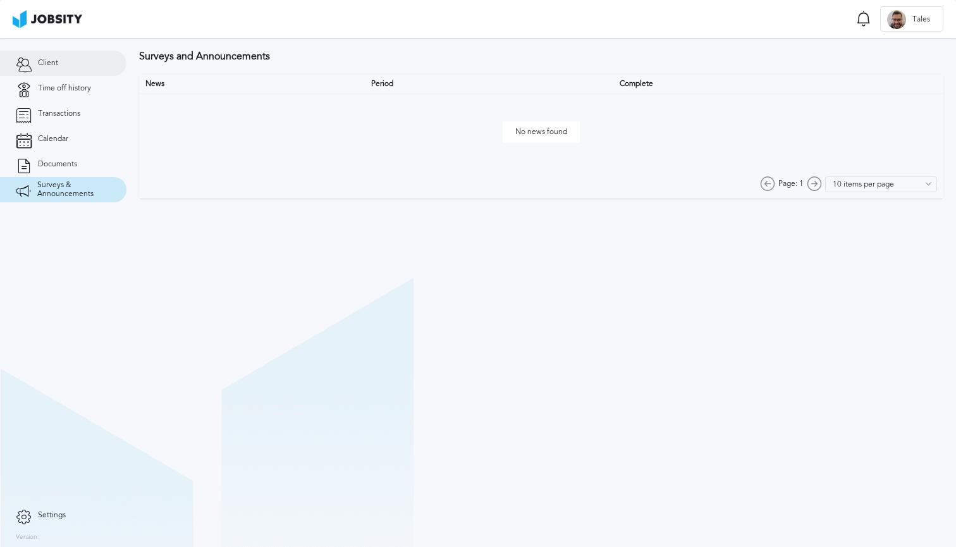
click at [51, 61] on span "Client" at bounding box center [48, 63] width 20 height 9
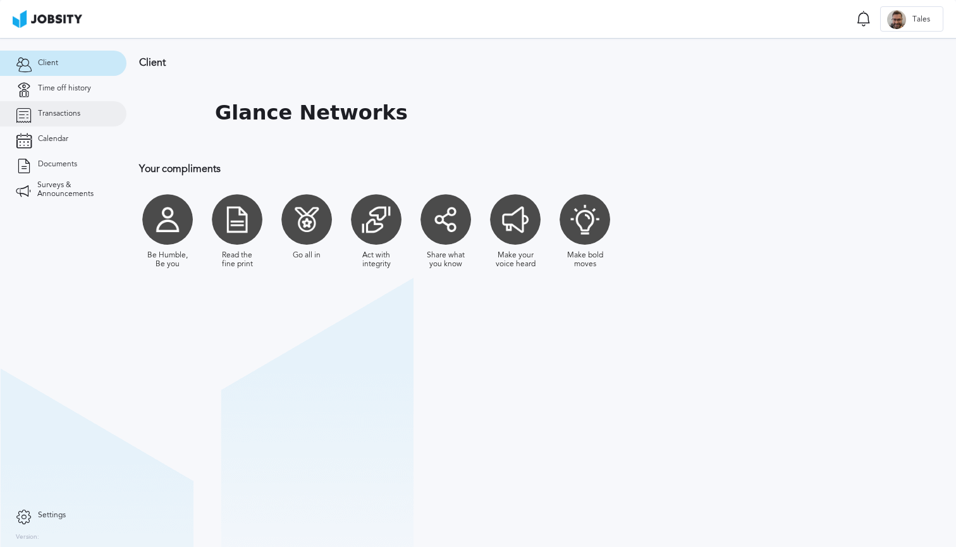
click at [61, 112] on span "Transactions" at bounding box center [59, 113] width 42 height 9
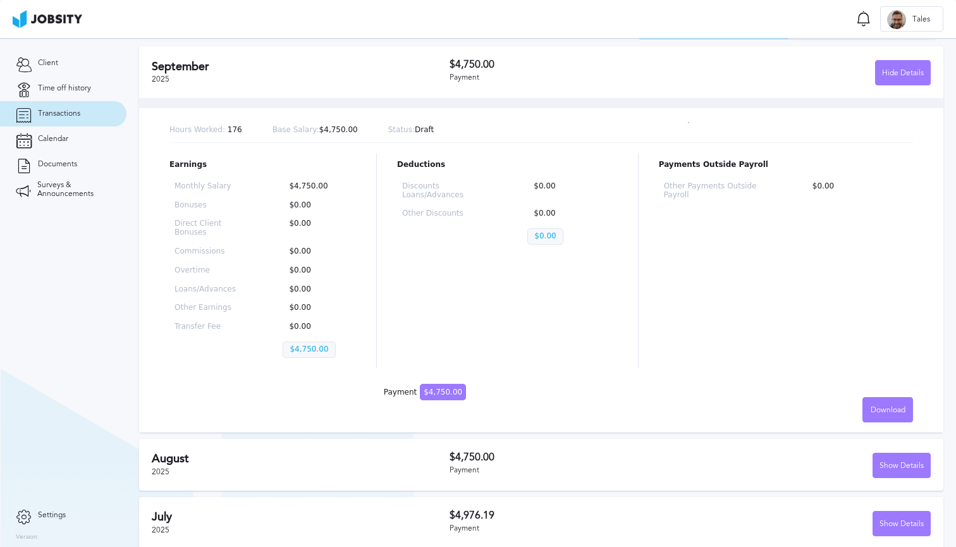
scroll to position [67, 0]
click at [54, 62] on span "Client" at bounding box center [48, 63] width 20 height 9
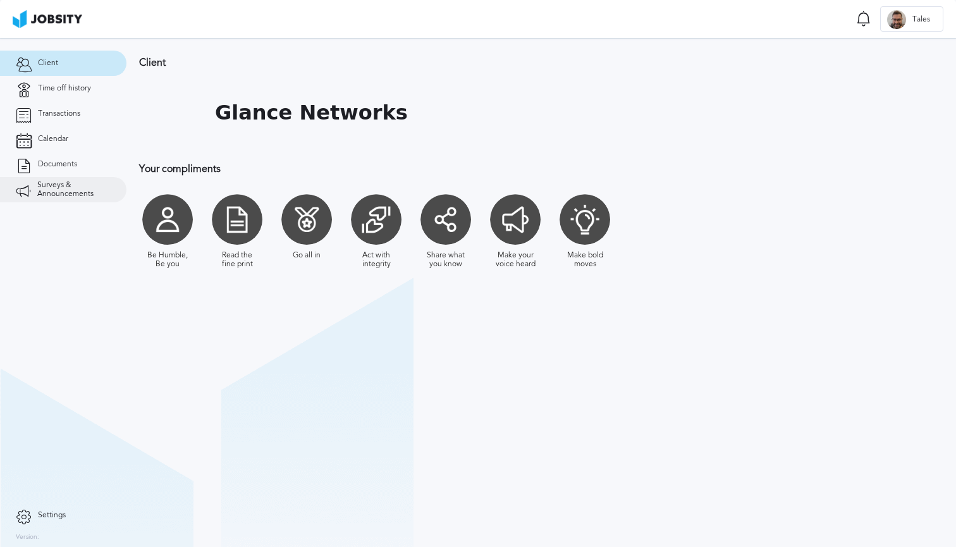
click at [59, 197] on span "Surveys & Announcements" at bounding box center [73, 190] width 73 height 18
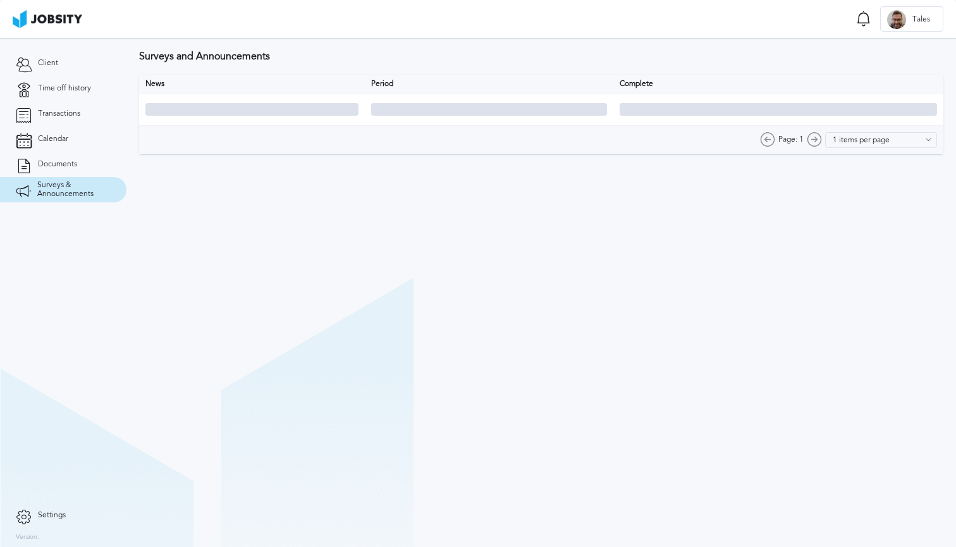
type input "10 items per page"
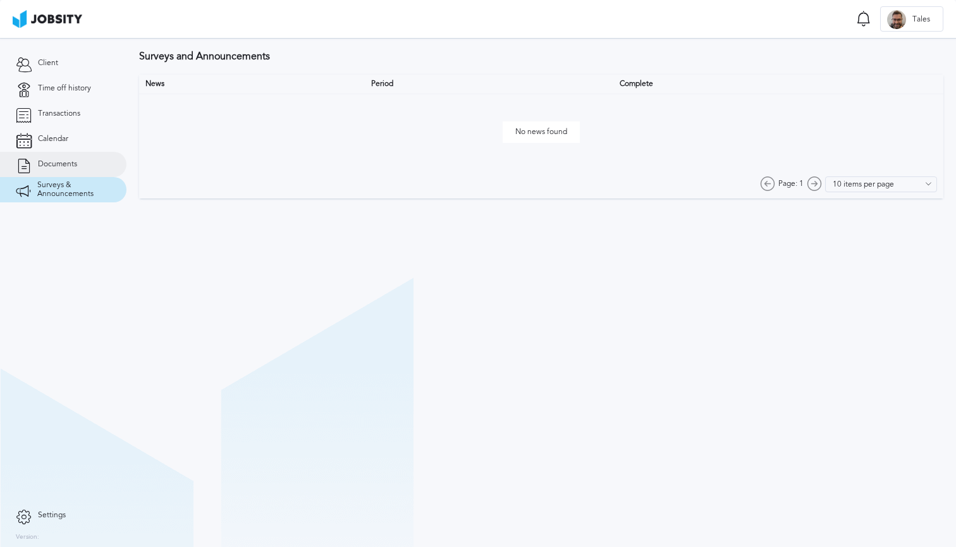
click at [59, 164] on span "Documents" at bounding box center [57, 164] width 39 height 9
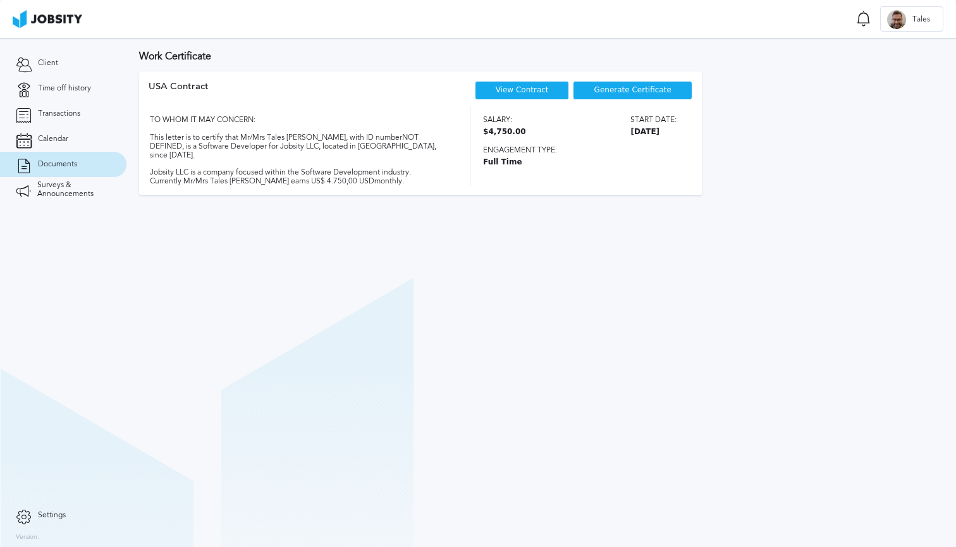
click at [54, 511] on span "Settings" at bounding box center [52, 515] width 28 height 9
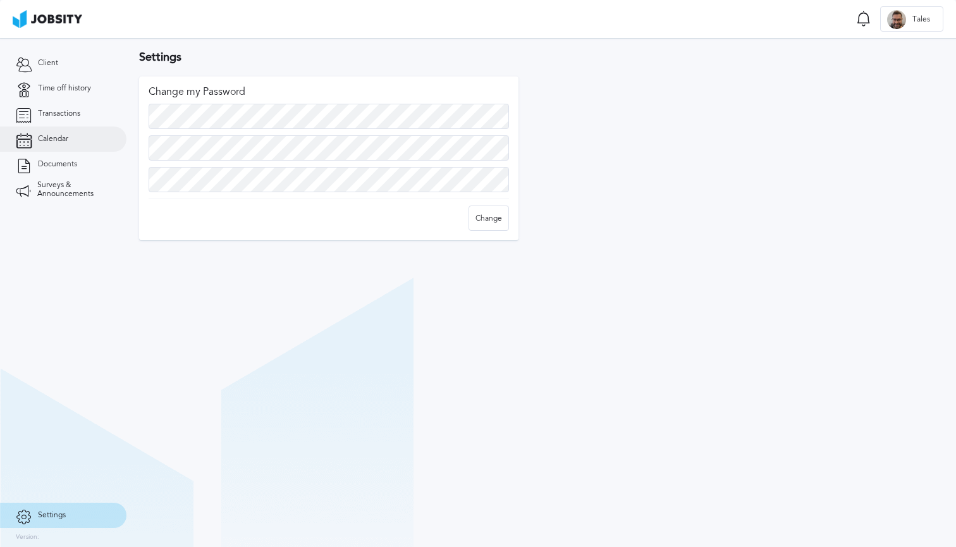
click at [66, 147] on link "Calendar" at bounding box center [63, 139] width 127 height 25
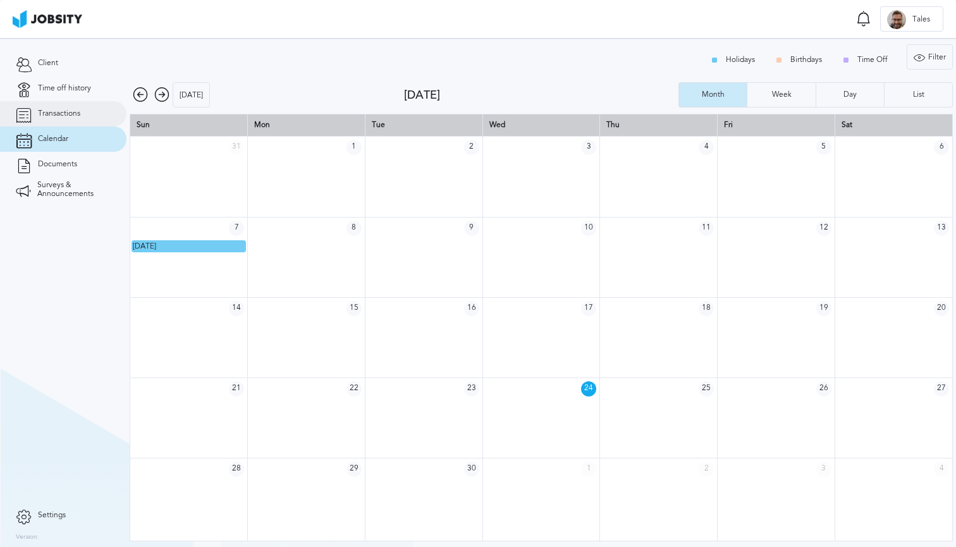
click at [73, 120] on link "Transactions" at bounding box center [63, 113] width 127 height 25
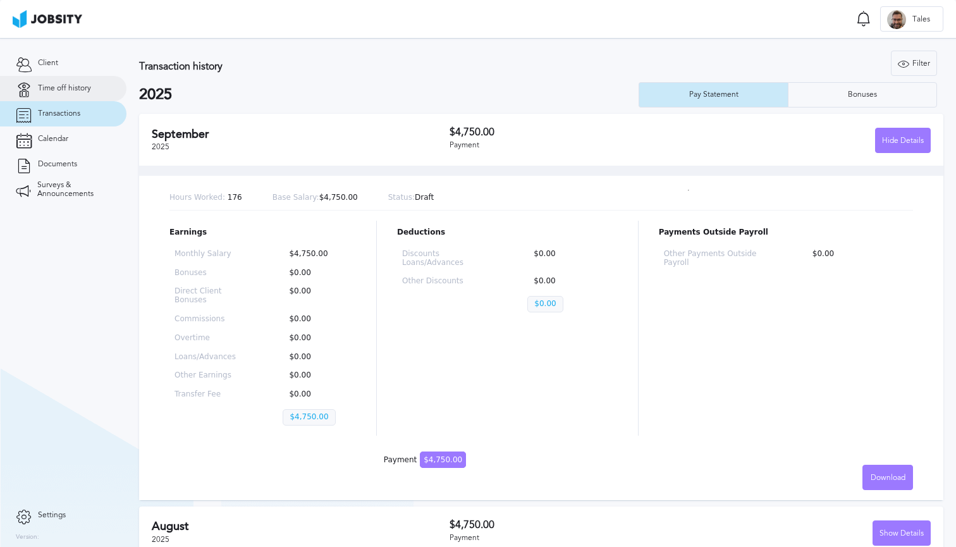
click at [71, 87] on span "Time off history" at bounding box center [64, 88] width 53 height 9
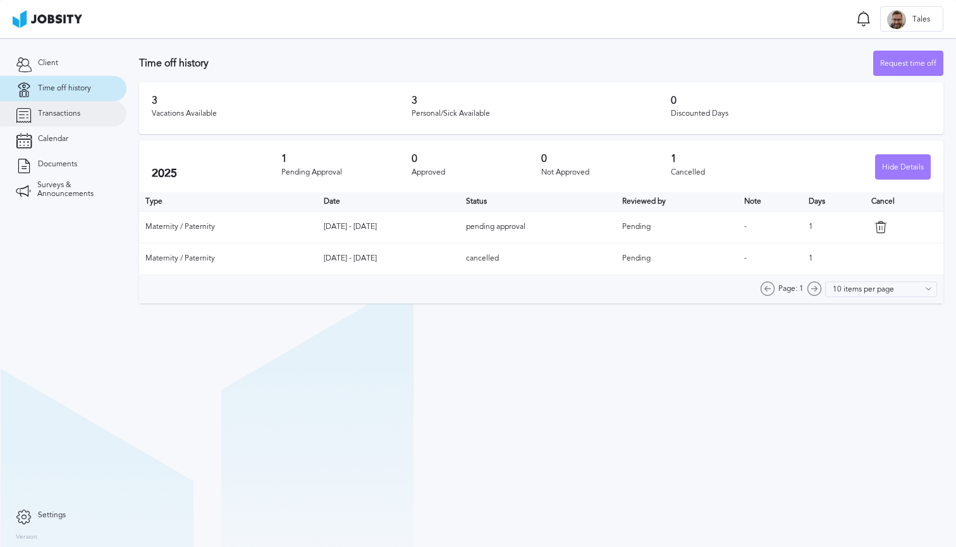
click at [69, 113] on span "Transactions" at bounding box center [59, 113] width 42 height 9
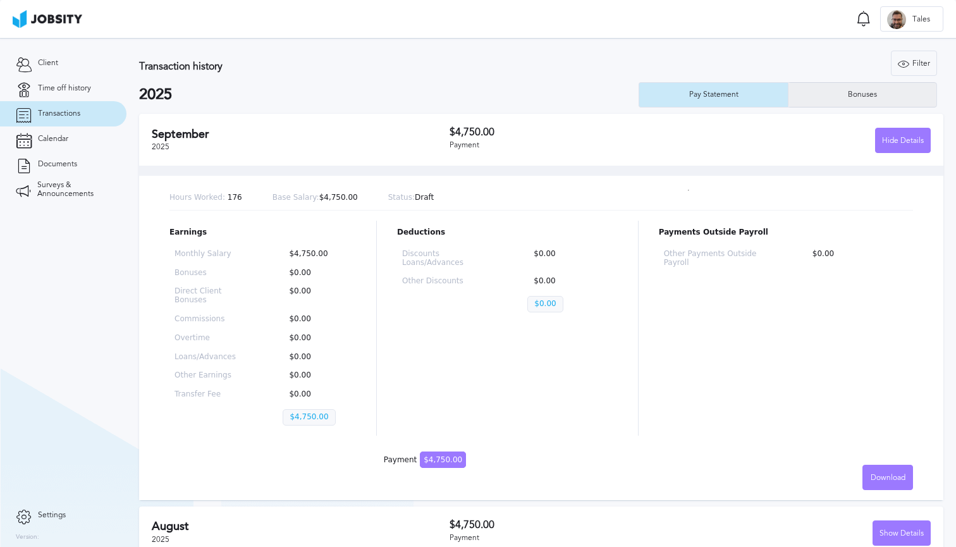
click at [854, 97] on div "Bonuses" at bounding box center [863, 94] width 42 height 9
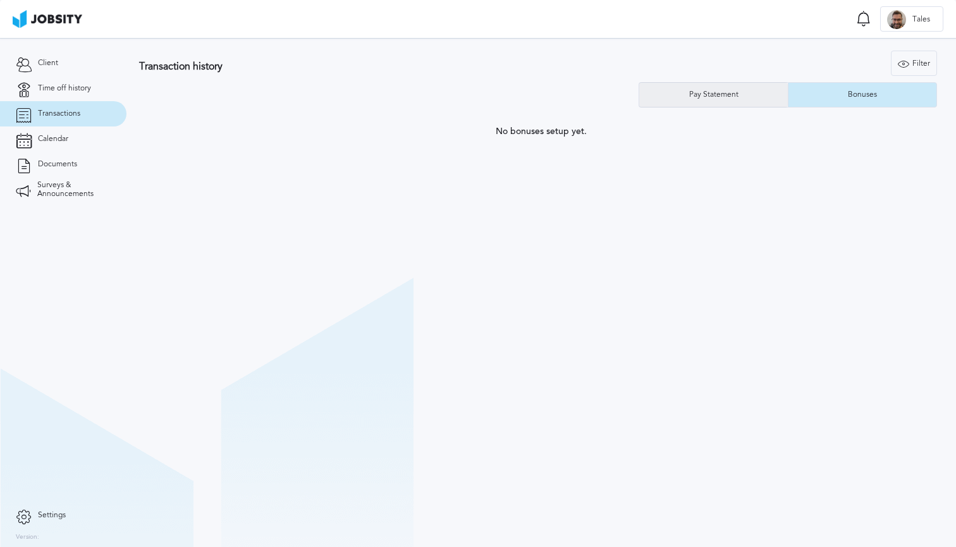
click at [739, 95] on div "Pay Statement" at bounding box center [714, 94] width 62 height 9
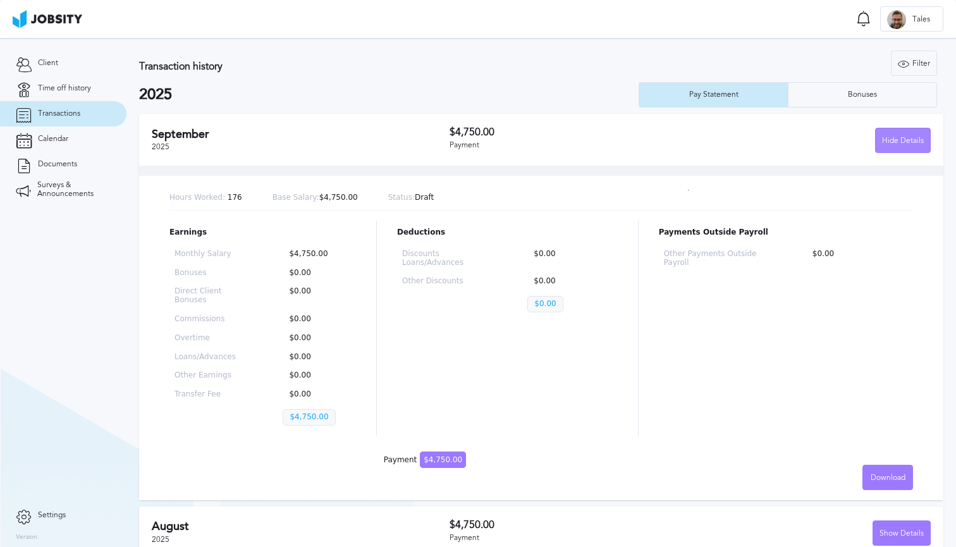
click at [917, 150] on div "Hide Details" at bounding box center [903, 140] width 54 height 25
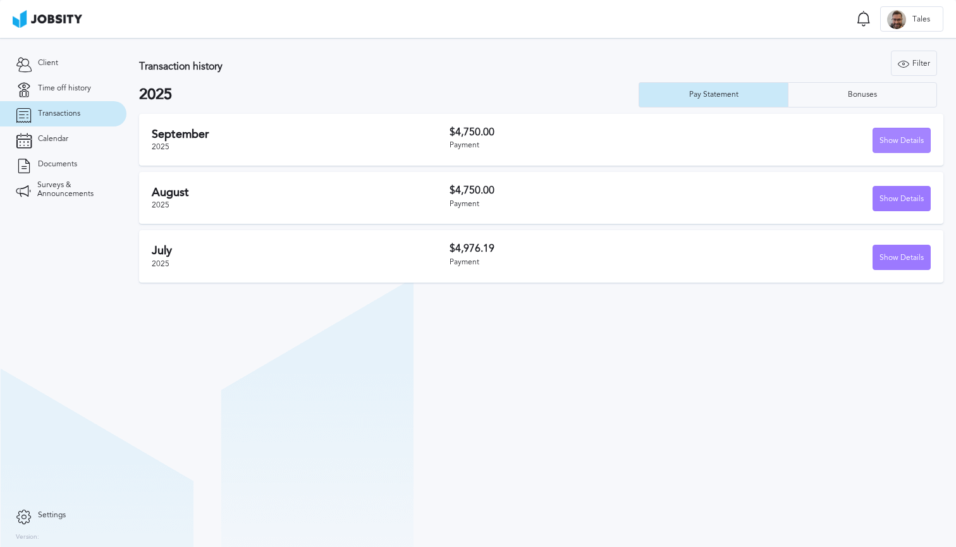
click at [910, 150] on div "Show Details" at bounding box center [902, 140] width 57 height 25
